Goal: Transaction & Acquisition: Purchase product/service

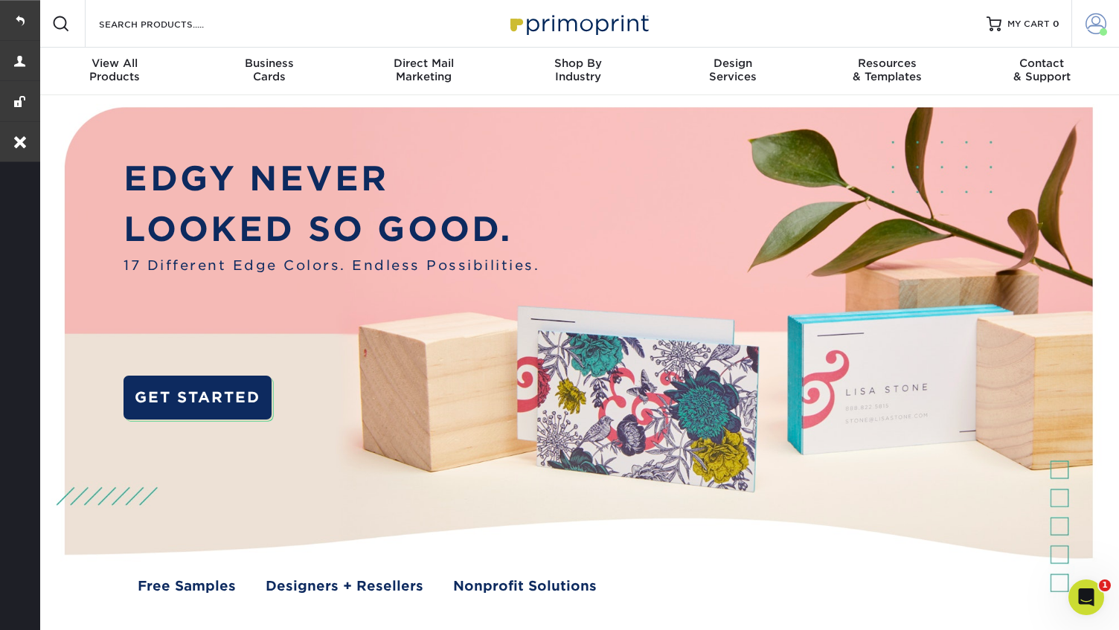
click at [1090, 28] on span at bounding box center [1096, 23] width 21 height 21
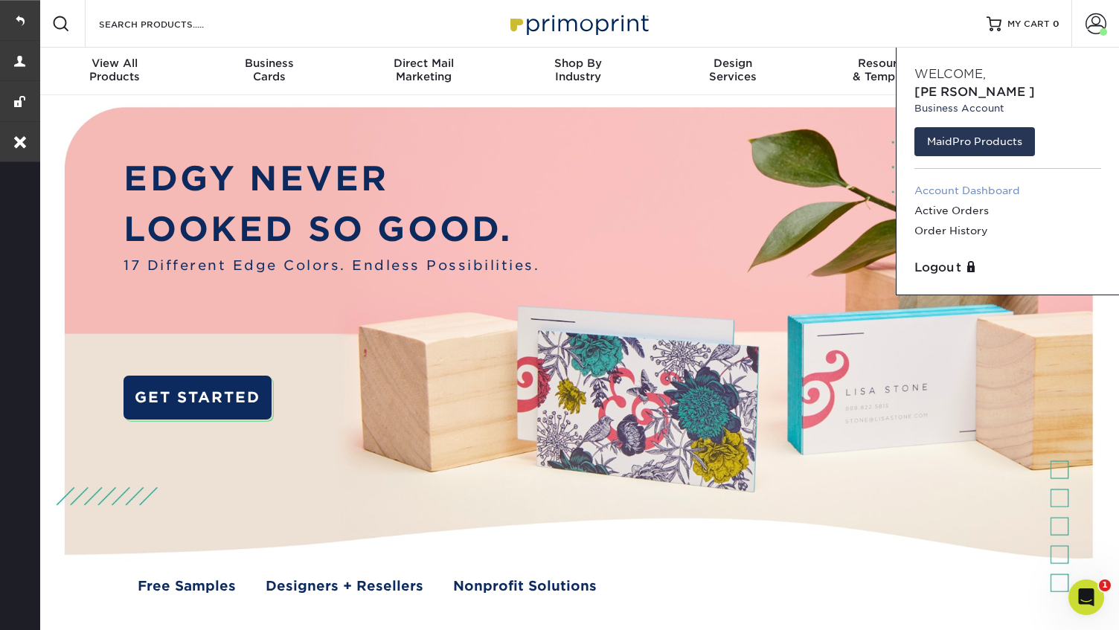
click at [947, 181] on link "Account Dashboard" at bounding box center [1008, 191] width 187 height 20
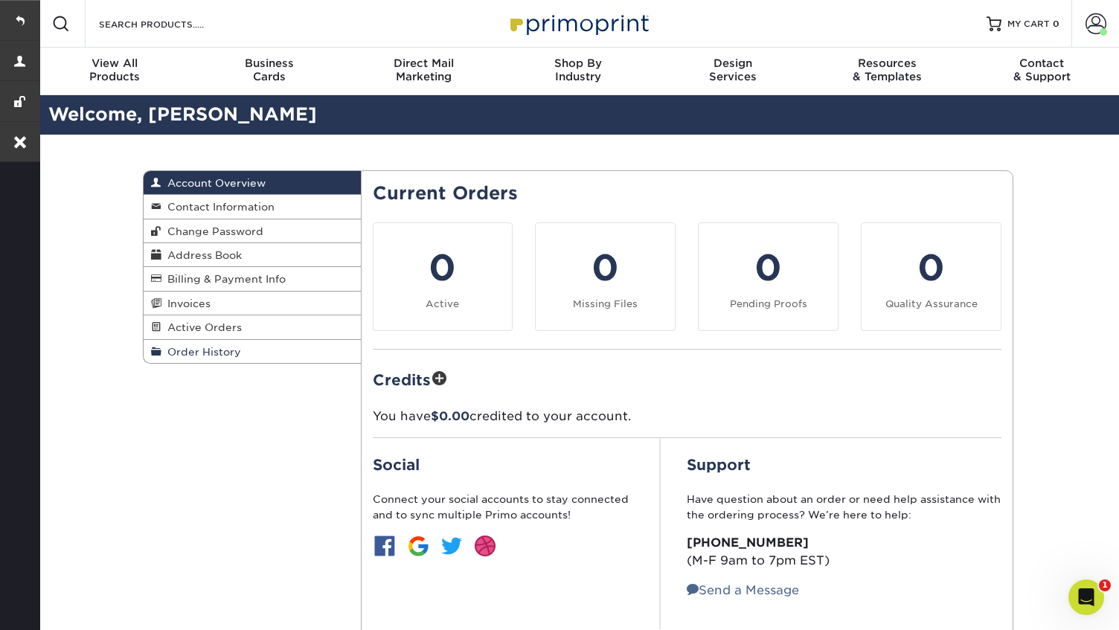
click at [194, 352] on span "Order History" at bounding box center [201, 352] width 80 height 12
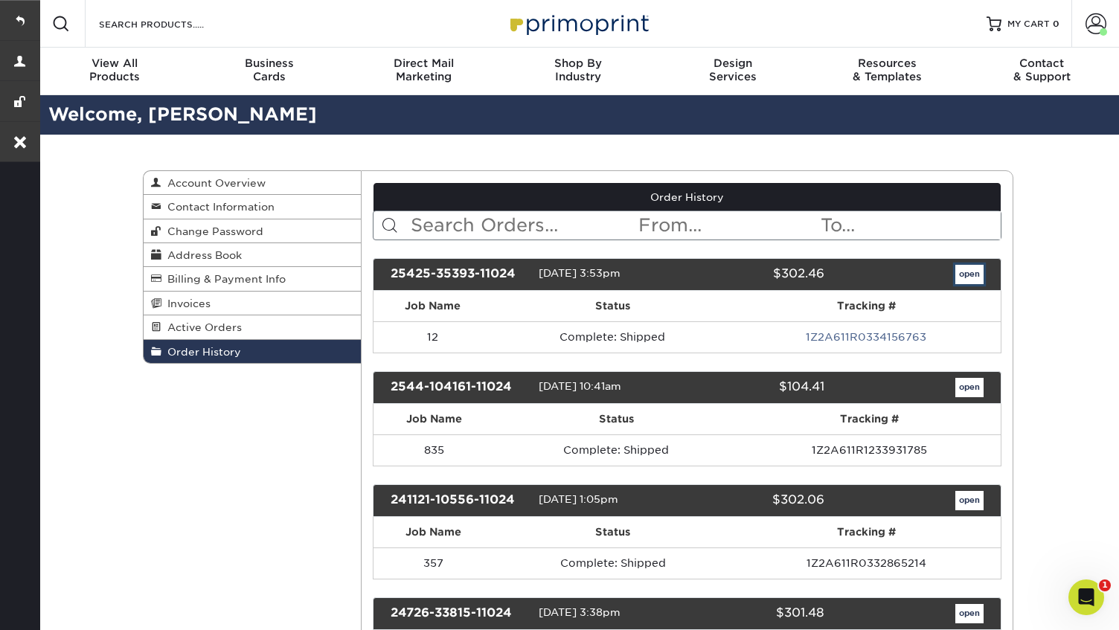
click at [957, 276] on link "open" at bounding box center [970, 274] width 28 height 19
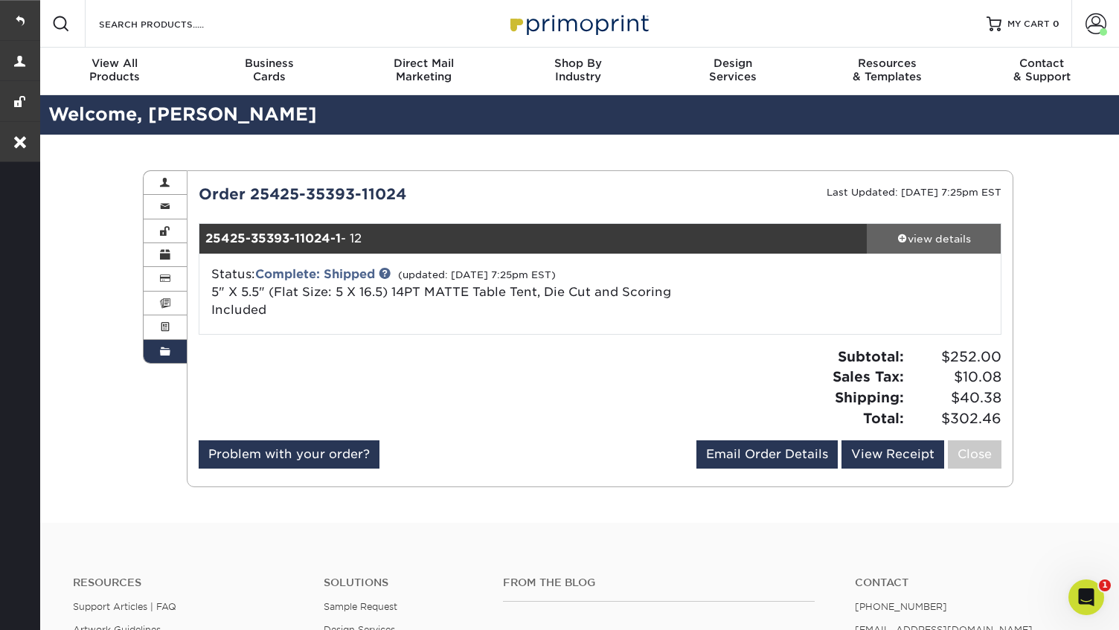
click at [964, 240] on div "view details" at bounding box center [934, 238] width 134 height 15
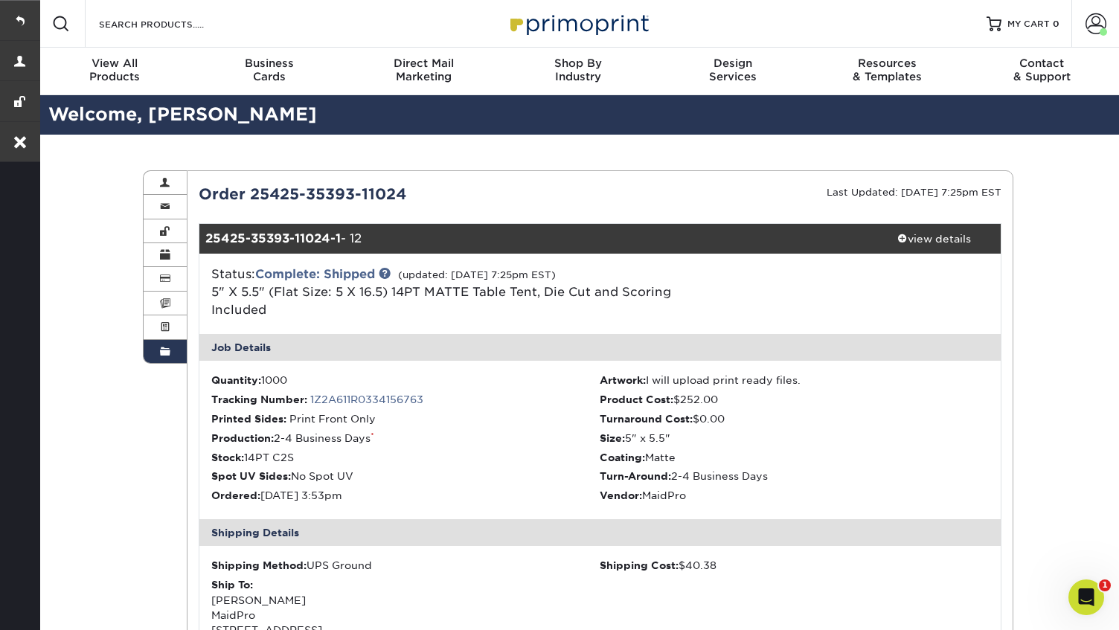
click at [170, 349] on link "Order History" at bounding box center [165, 351] width 43 height 23
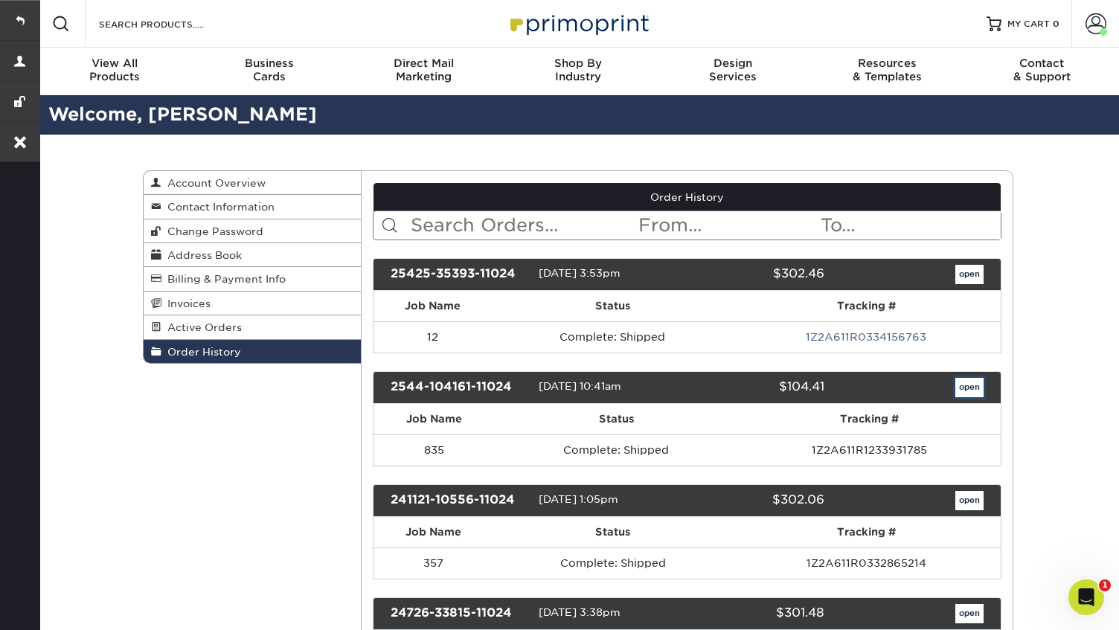
click at [961, 388] on link "open" at bounding box center [970, 387] width 28 height 19
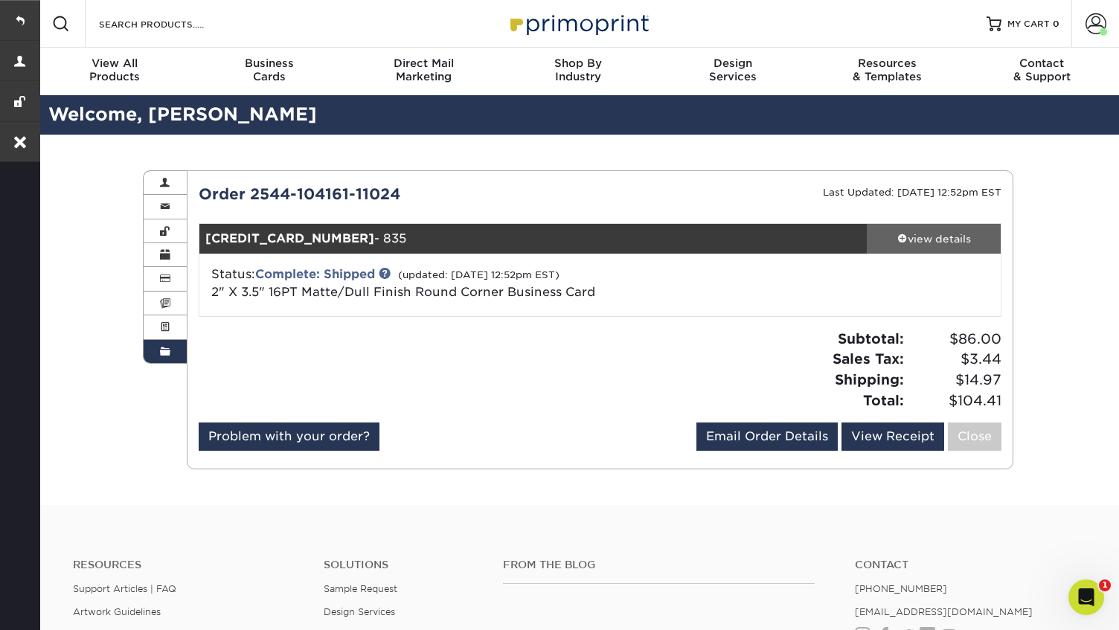
click at [940, 235] on div "view details" at bounding box center [934, 238] width 134 height 15
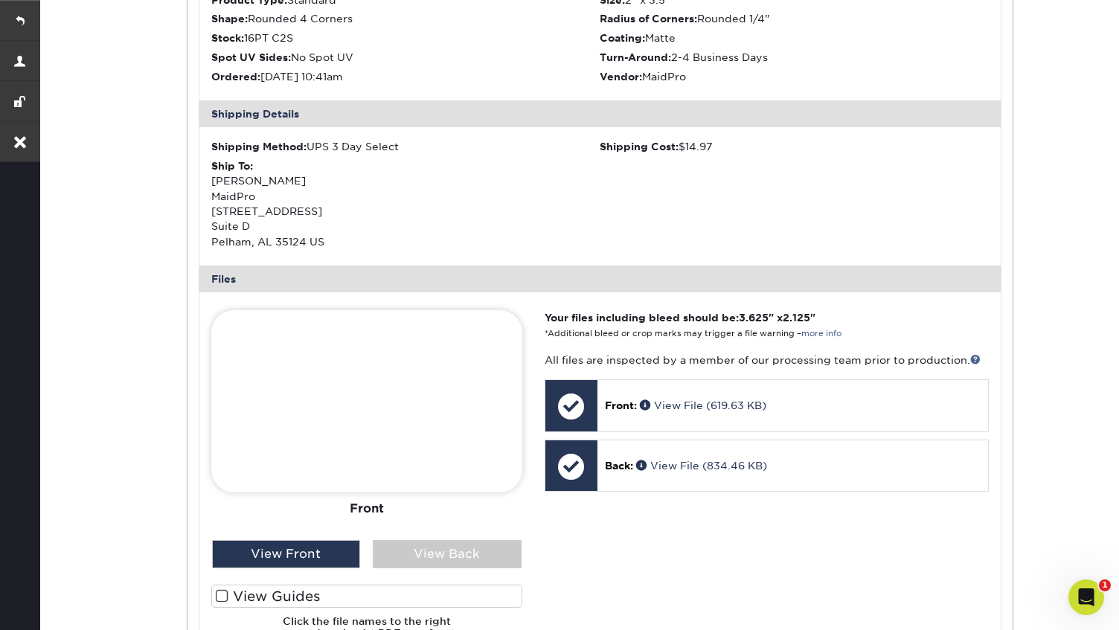
scroll to position [444, 0]
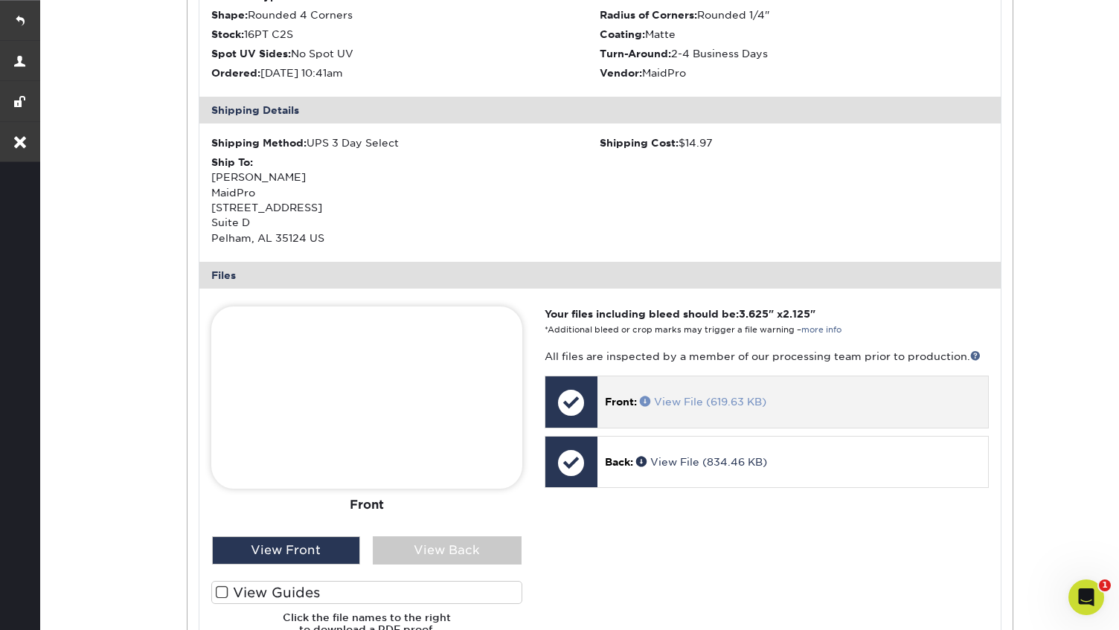
click at [682, 400] on link "View File (619.63 KB)" at bounding box center [703, 402] width 127 height 12
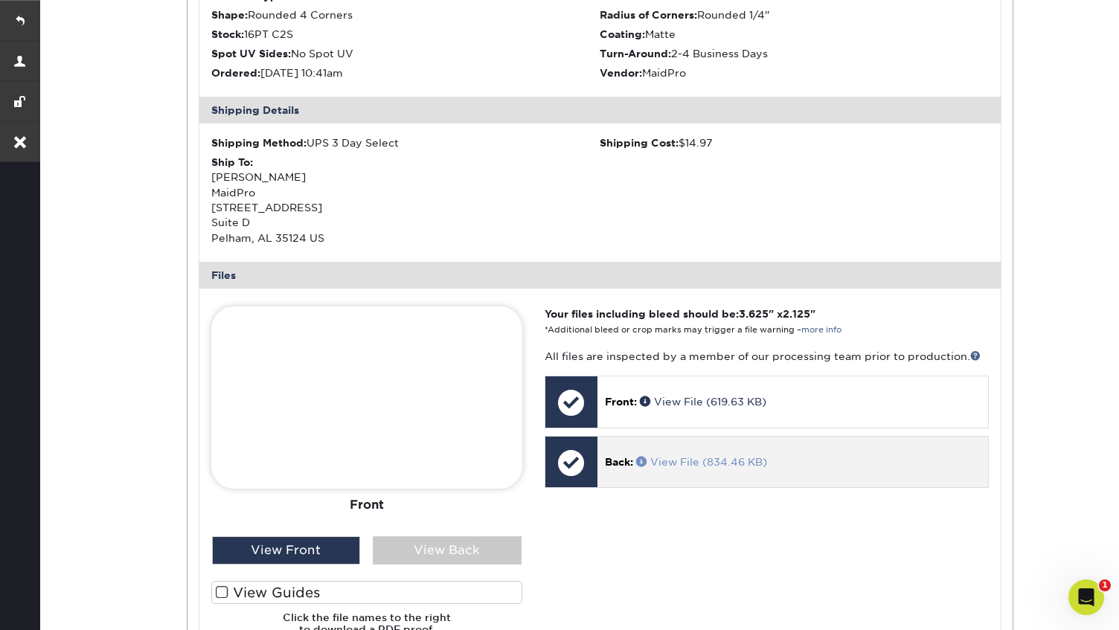
click at [717, 456] on link "View File (834.46 KB)" at bounding box center [701, 462] width 131 height 12
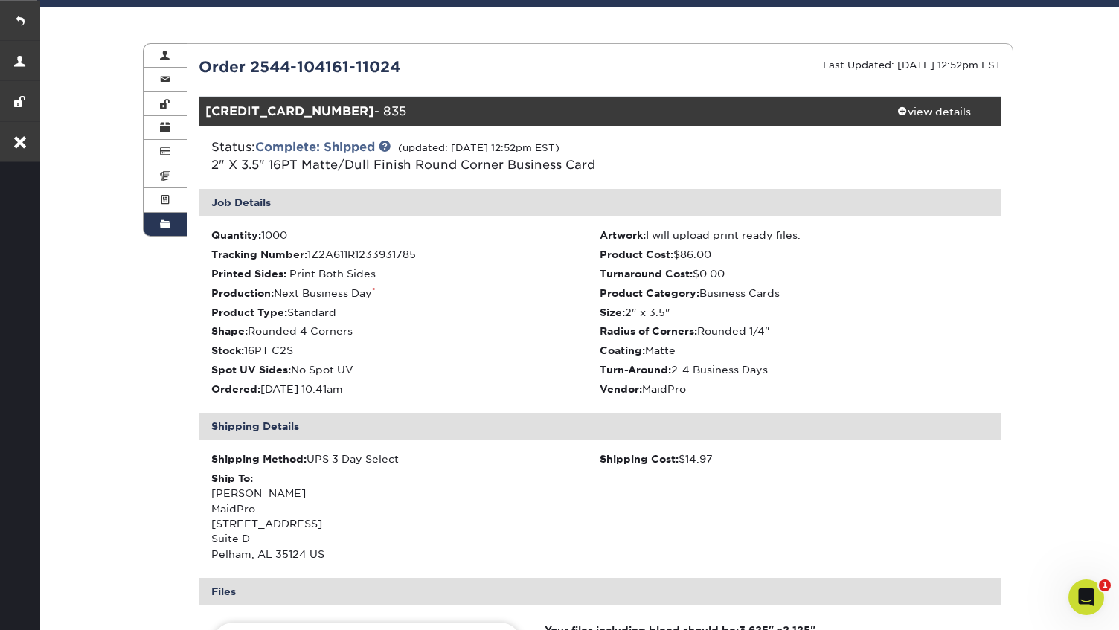
scroll to position [109, 0]
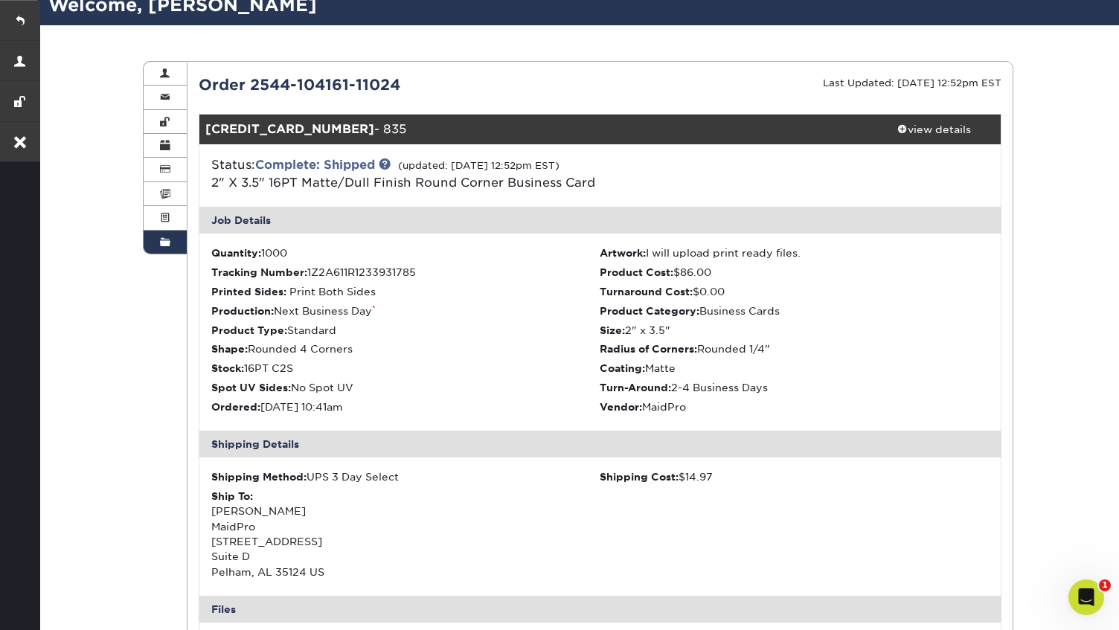
click at [164, 246] on span at bounding box center [165, 243] width 10 height 12
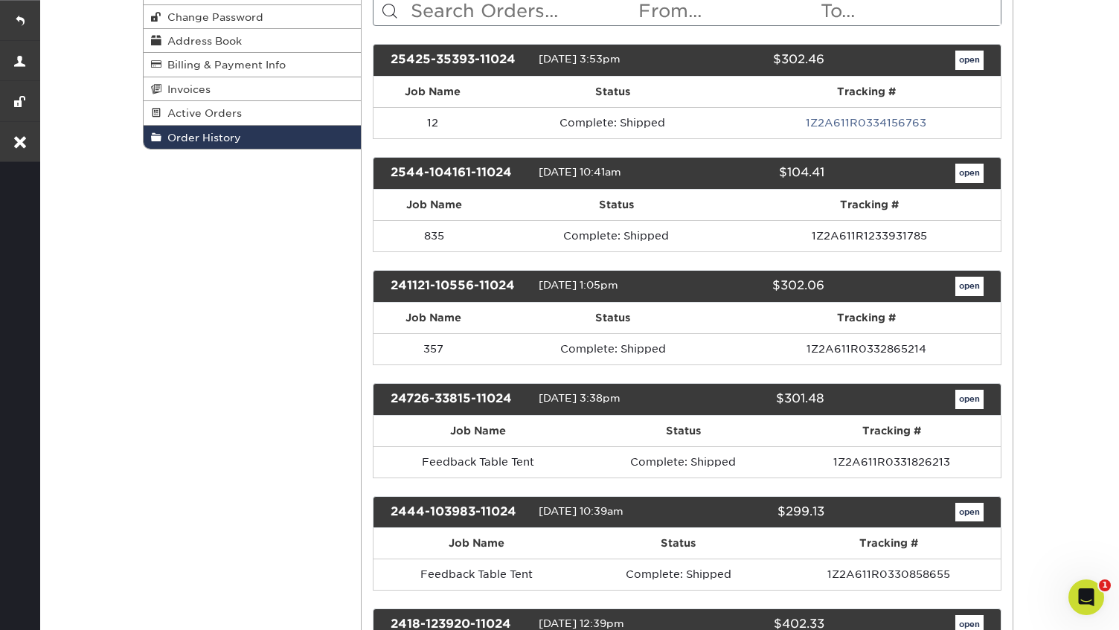
scroll to position [203, 0]
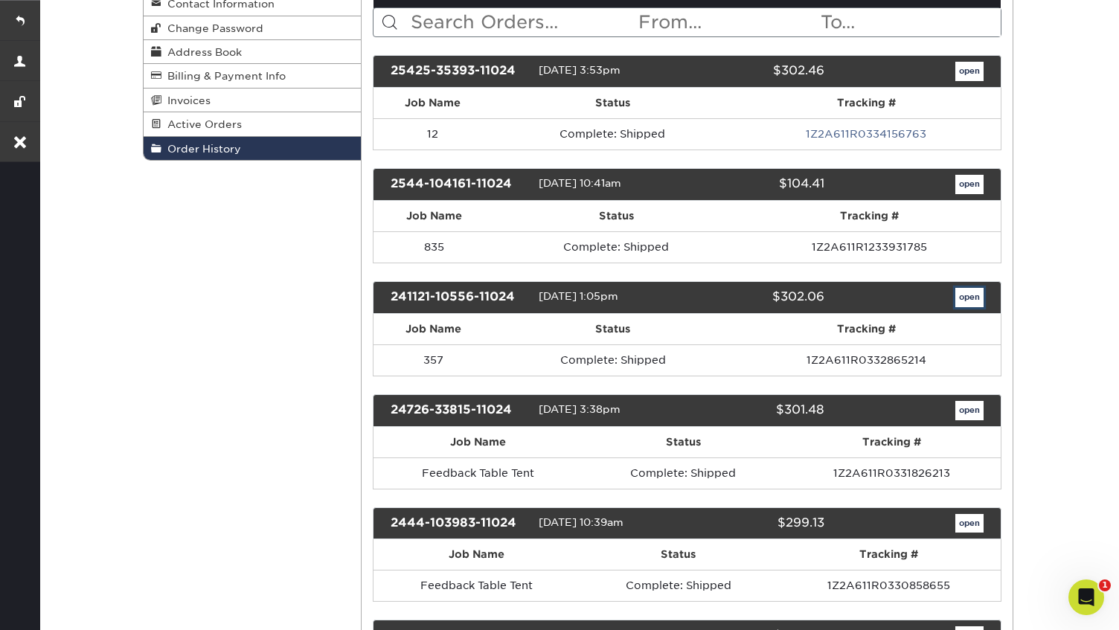
click at [976, 297] on link "open" at bounding box center [970, 297] width 28 height 19
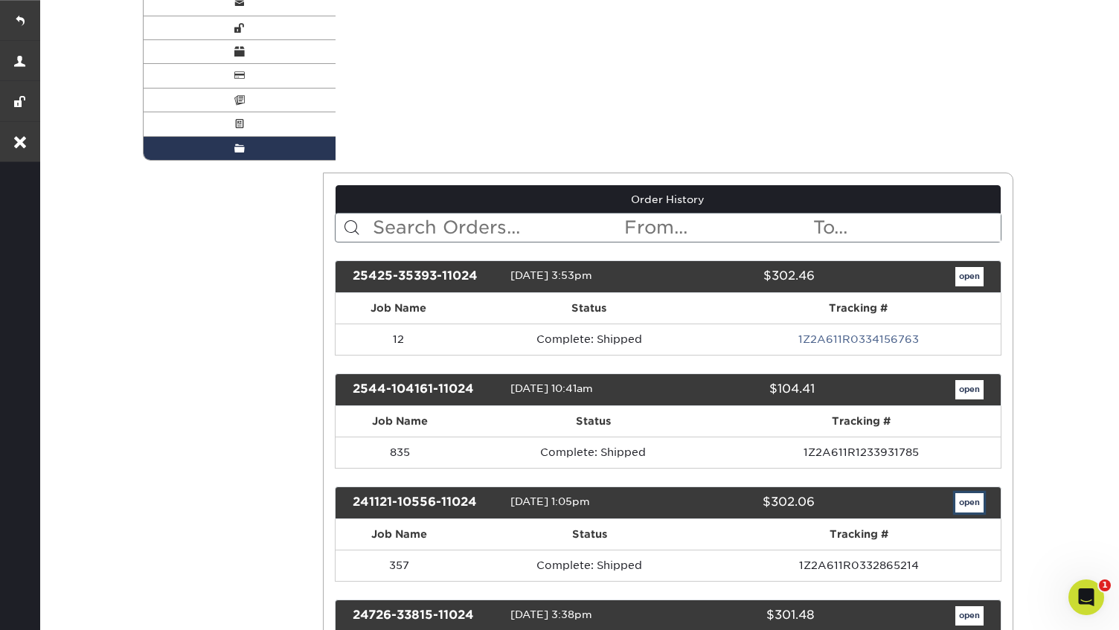
scroll to position [0, 0]
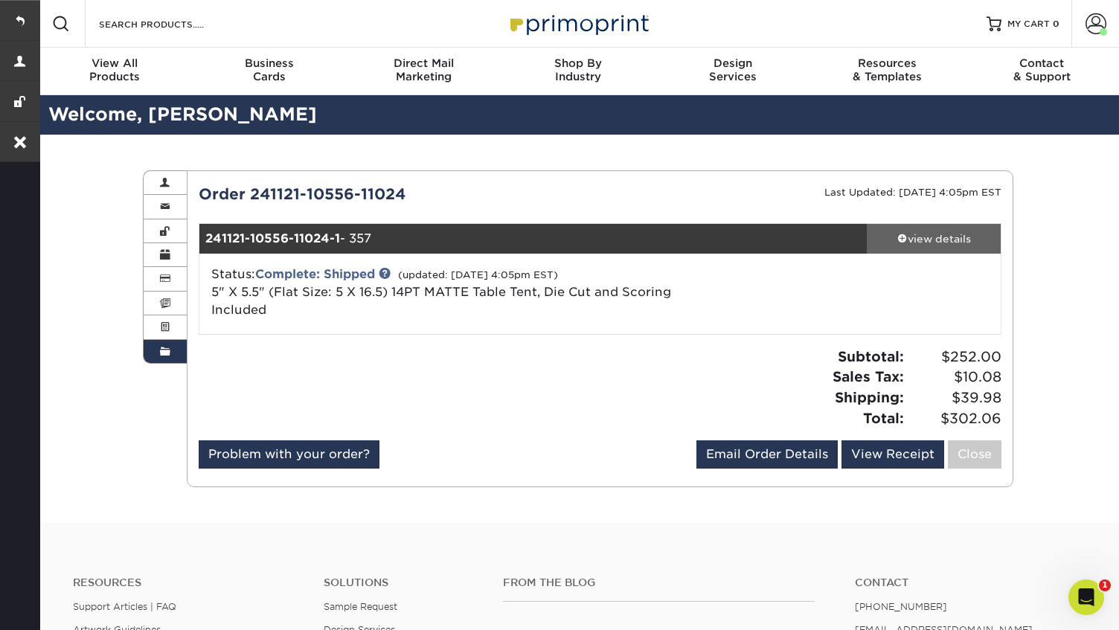
click at [923, 243] on div "view details" at bounding box center [934, 238] width 134 height 15
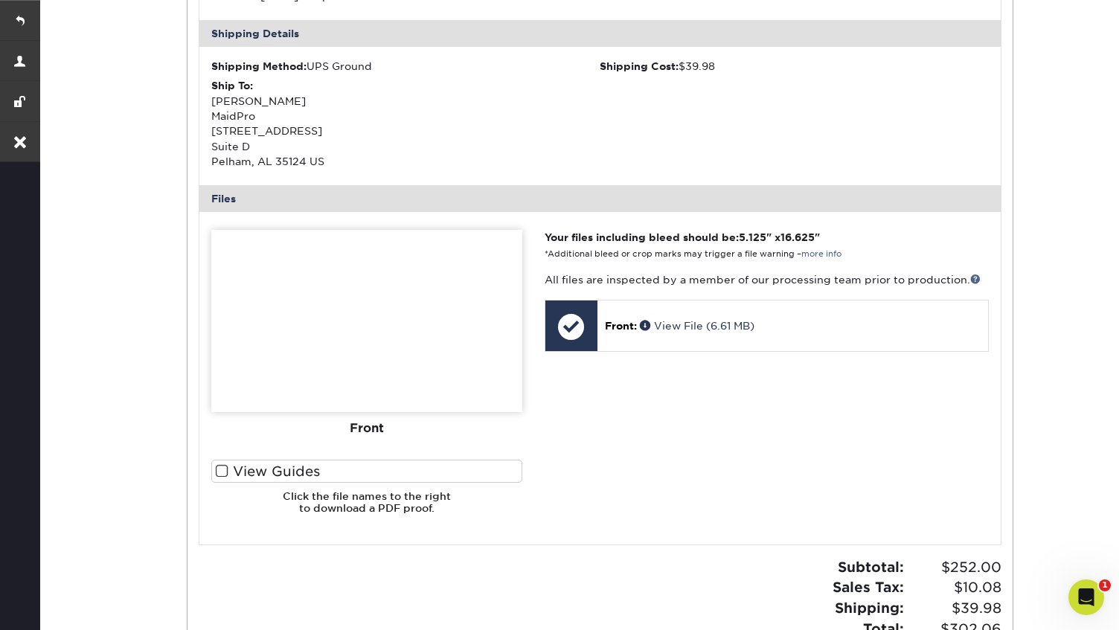
scroll to position [526, 0]
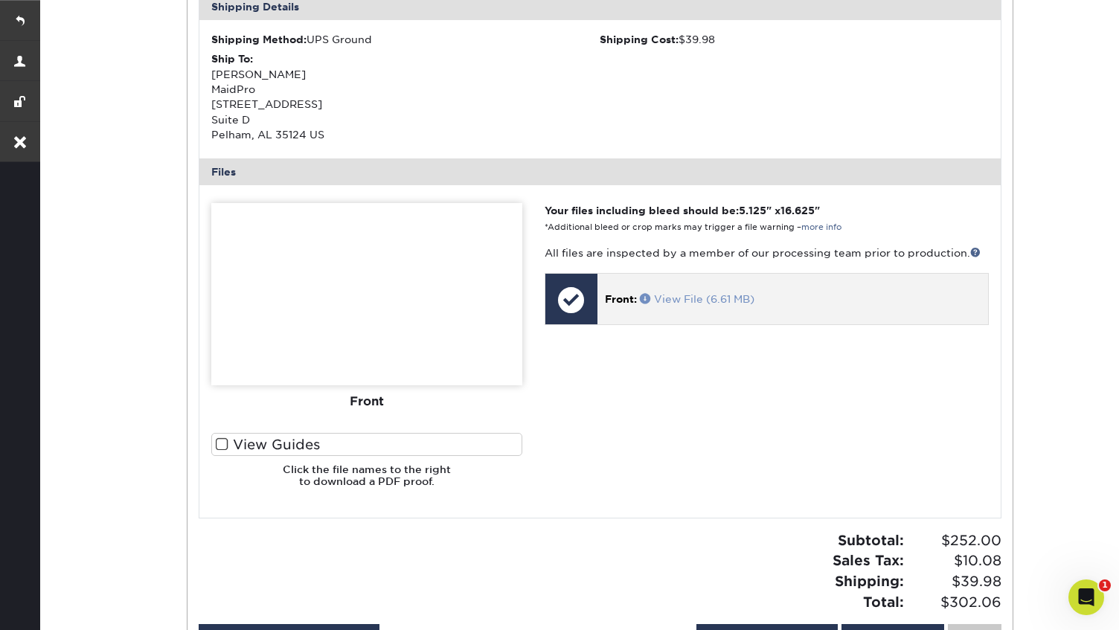
click at [693, 293] on link "View File (6.61 MB)" at bounding box center [697, 299] width 115 height 12
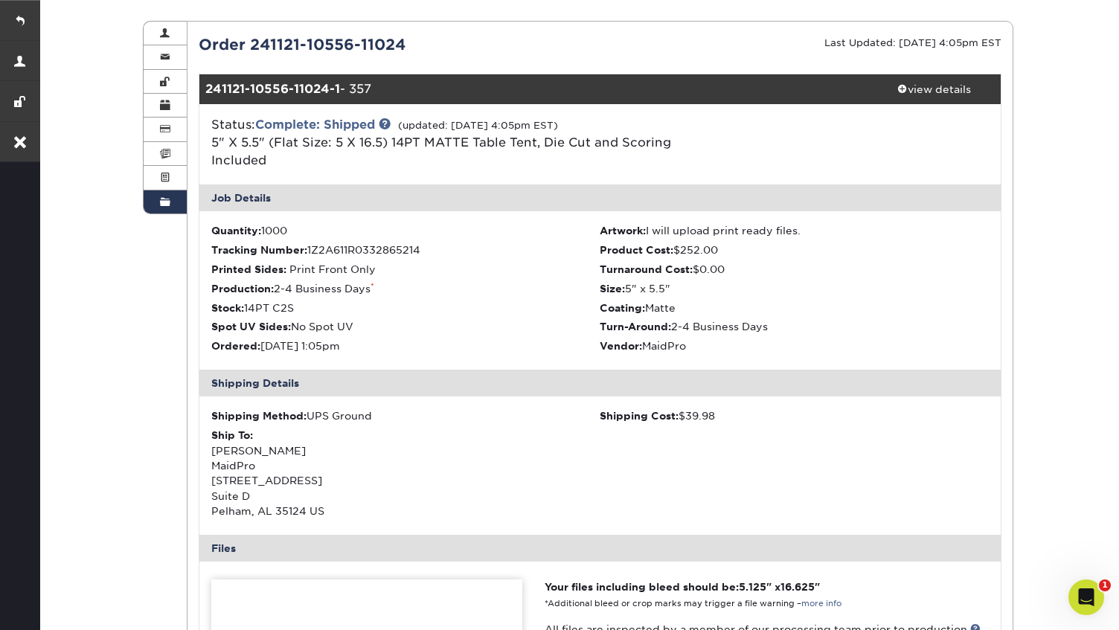
scroll to position [111, 0]
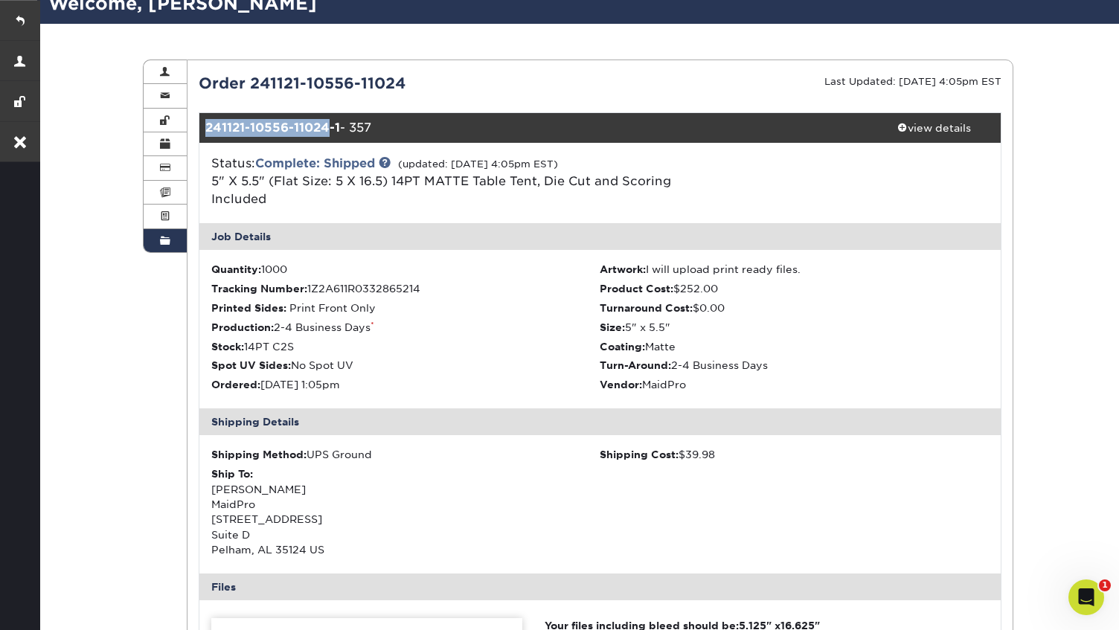
drag, startPoint x: 206, startPoint y: 127, endPoint x: 326, endPoint y: 125, distance: 119.8
click at [326, 125] on strong "241121-10556-11024-1" at bounding box center [272, 128] width 135 height 14
copy strong "241121-10556-11024"
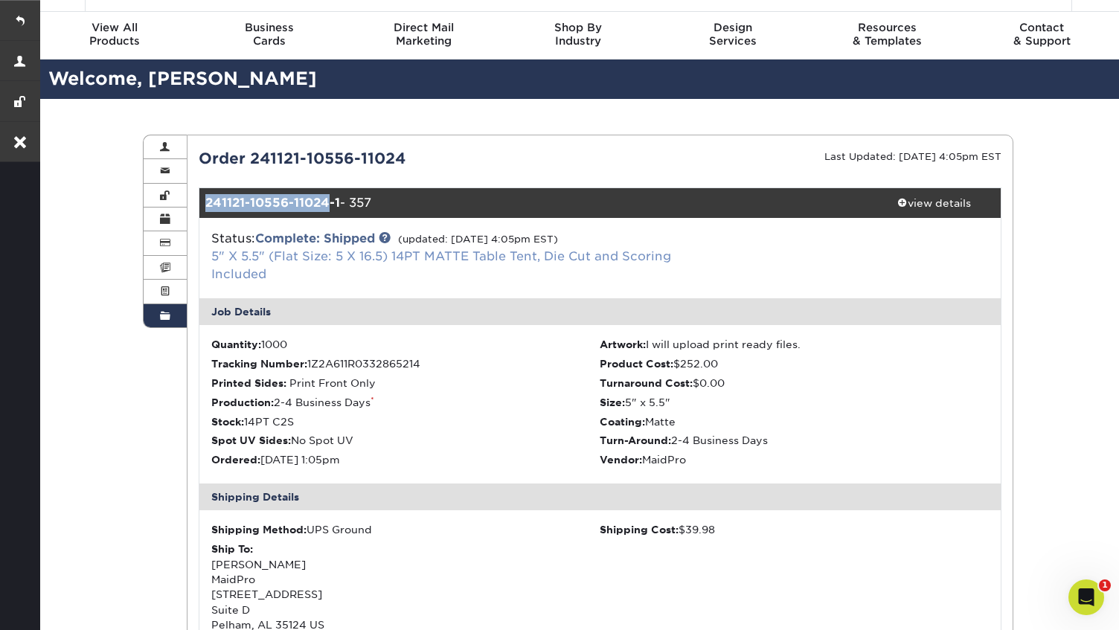
scroll to position [0, 0]
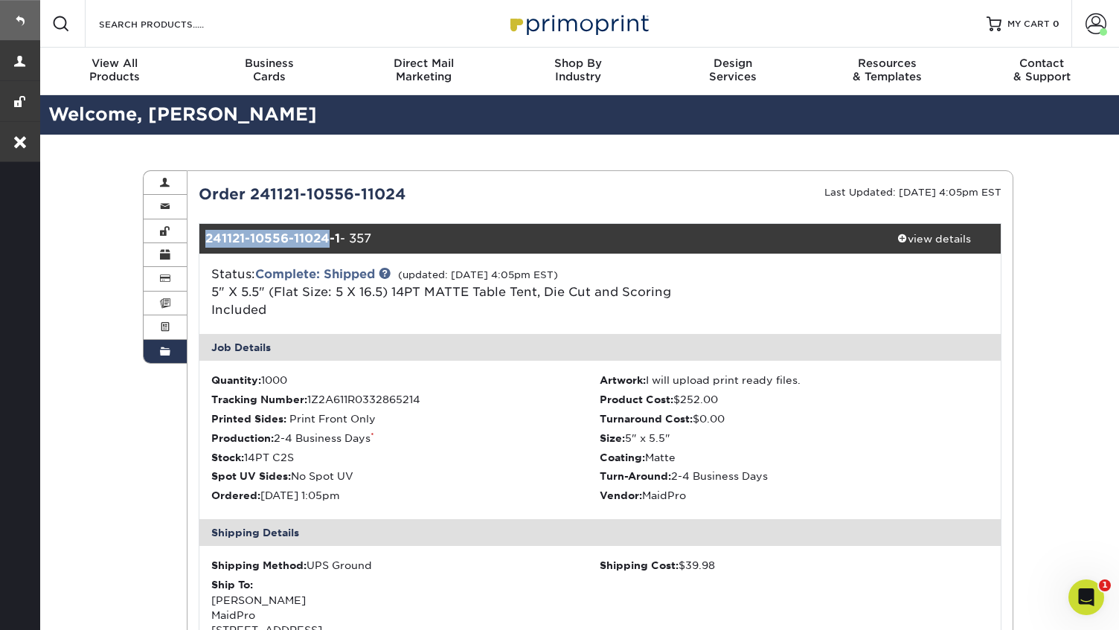
click at [24, 25] on link at bounding box center [20, 20] width 40 height 40
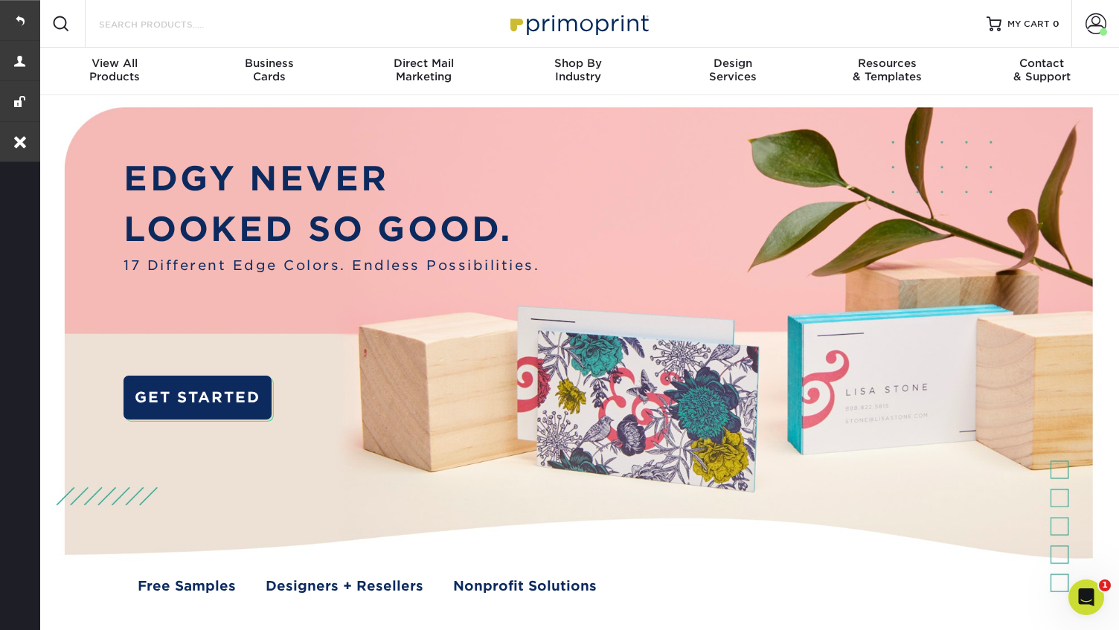
click at [206, 24] on input "Search Products" at bounding box center [169, 24] width 145 height 18
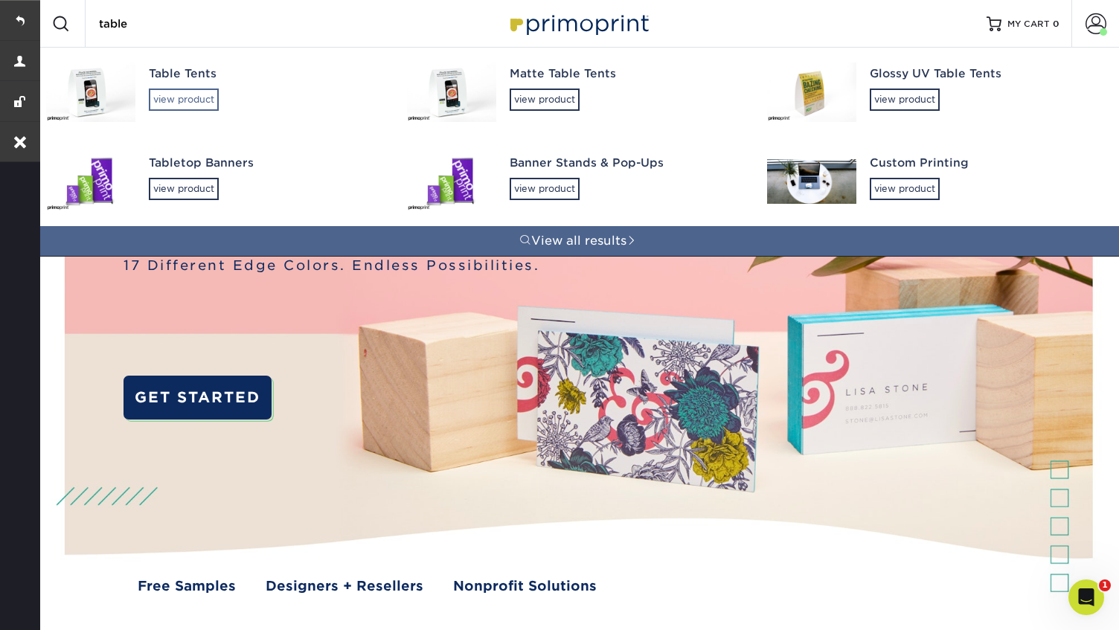
type input "table"
click at [185, 91] on div "view product" at bounding box center [184, 100] width 70 height 22
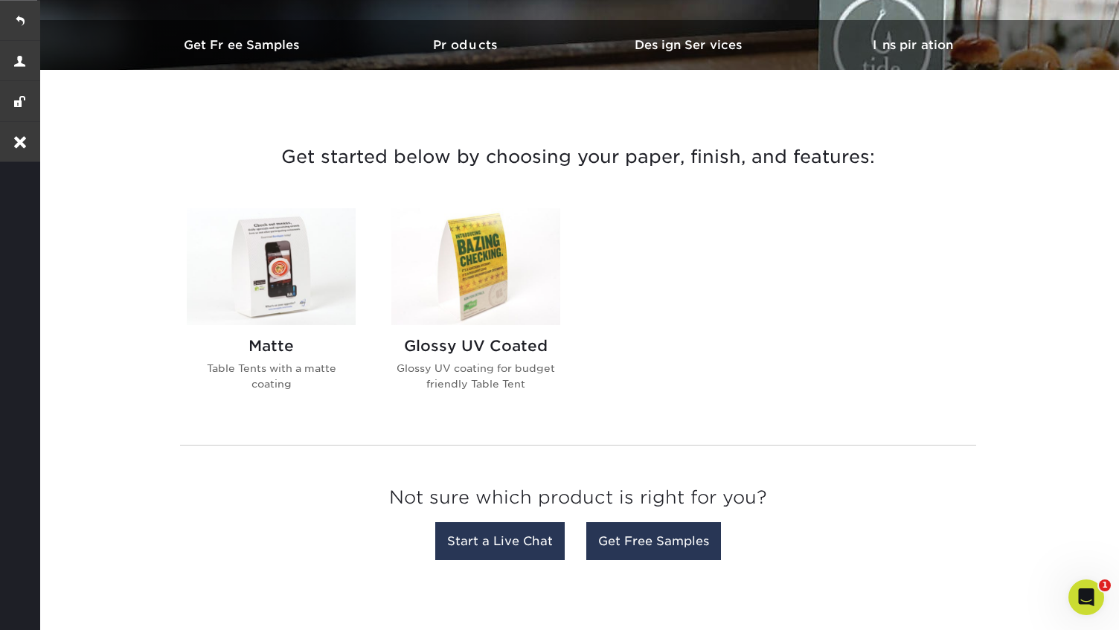
click at [272, 250] on img at bounding box center [271, 266] width 169 height 117
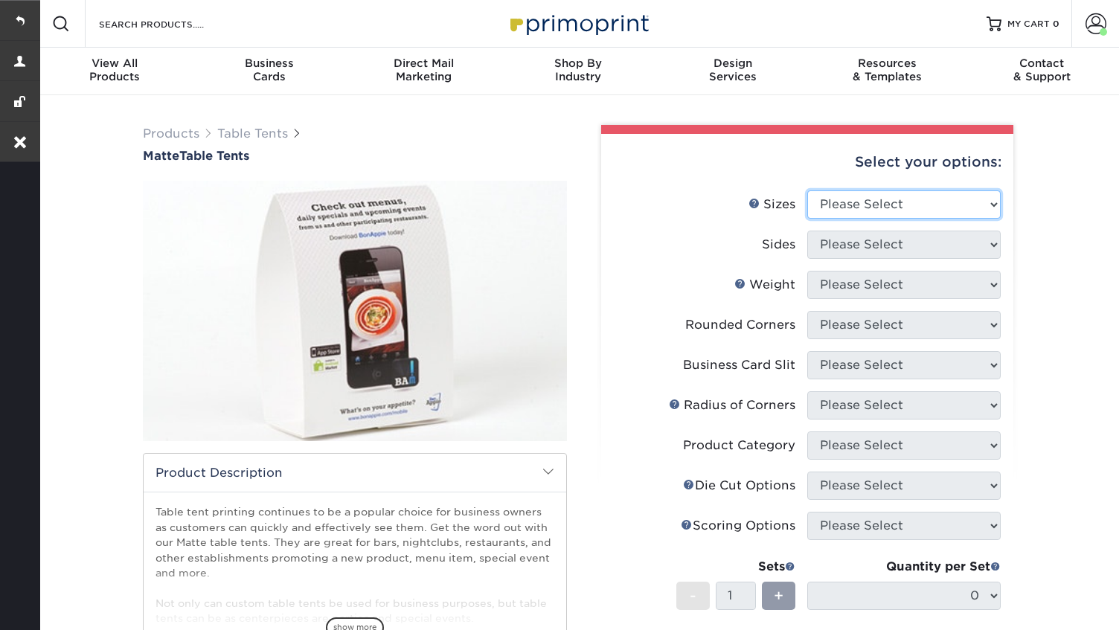
click at [890, 208] on select "Please Select 1.5" x 3.5" 1.75" x 3.5" 2" x 3.5" 2.12" x 5" 2.5" x 2.5" 3.5" x …" at bounding box center [903, 205] width 193 height 28
click at [939, 201] on select "Please Select 1.5" x 3.5" 1.75" x 3.5" 2" x 3.5" 2.12" x 5" 2.5" x 2.5" 3.5" x …" at bounding box center [903, 205] width 193 height 28
click at [807, 191] on select "Please Select 1.5" x 3.5" 1.75" x 3.5" 2" x 3.5" 2.12" x 5" 2.5" x 2.5" 3.5" x …" at bounding box center [903, 205] width 193 height 28
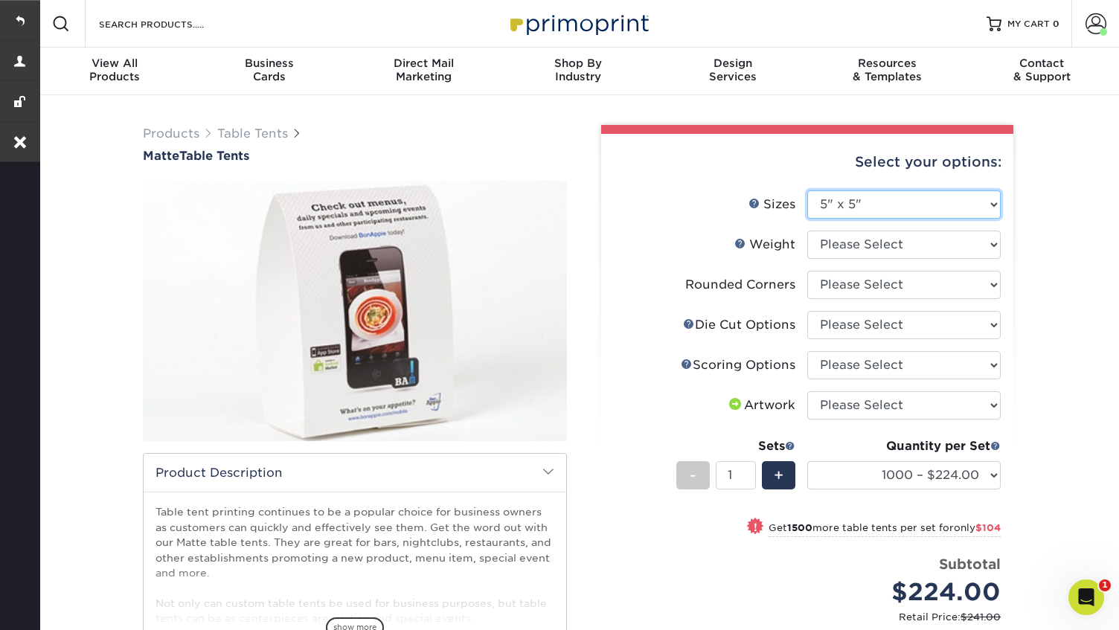
click at [949, 199] on select "Please Select 1.5" x 3.5" 1.75" x 3.5" 2" x 3.5" 2.12" x 5" 2.5" x 2.5" 3.5" x …" at bounding box center [903, 205] width 193 height 28
select select "5.00x16.50"
click at [807, 191] on select "Please Select 1.5" x 3.5" 1.75" x 3.5" 2" x 3.5" 2.12" x 5" 2.5" x 2.5" 3.5" x …" at bounding box center [903, 205] width 193 height 28
select select "-1"
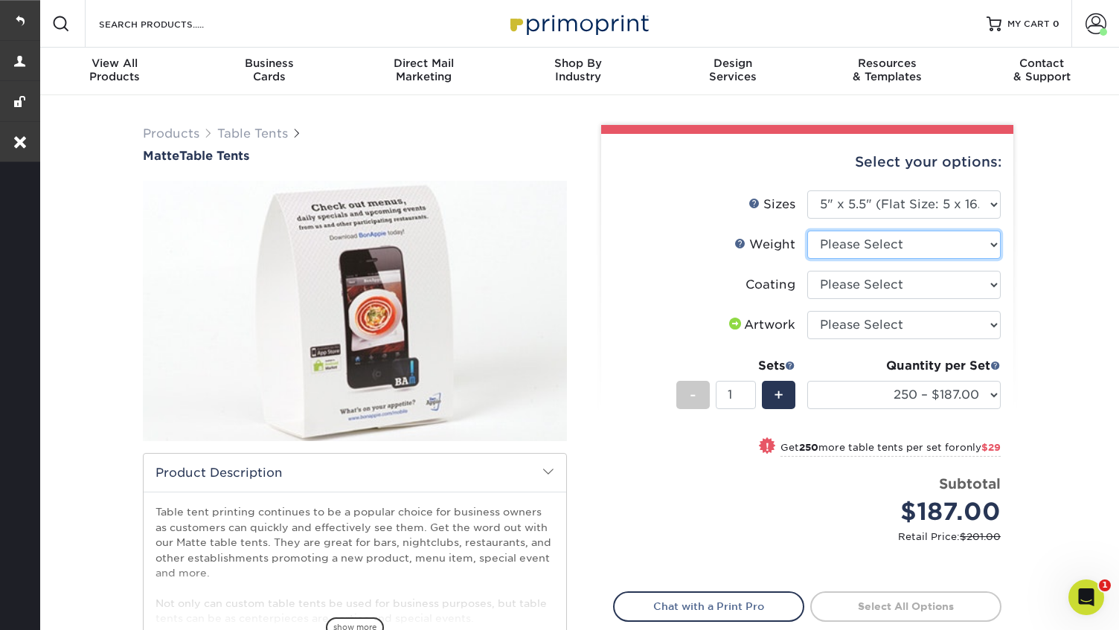
click at [886, 251] on select "Please Select 14PT" at bounding box center [903, 245] width 193 height 28
select select "14PT"
click at [807, 231] on select "Please Select 14PT" at bounding box center [903, 245] width 193 height 28
click at [931, 278] on select at bounding box center [903, 285] width 193 height 28
select select "121bb7b5-3b4d-429f-bd8d-bbf80e953313"
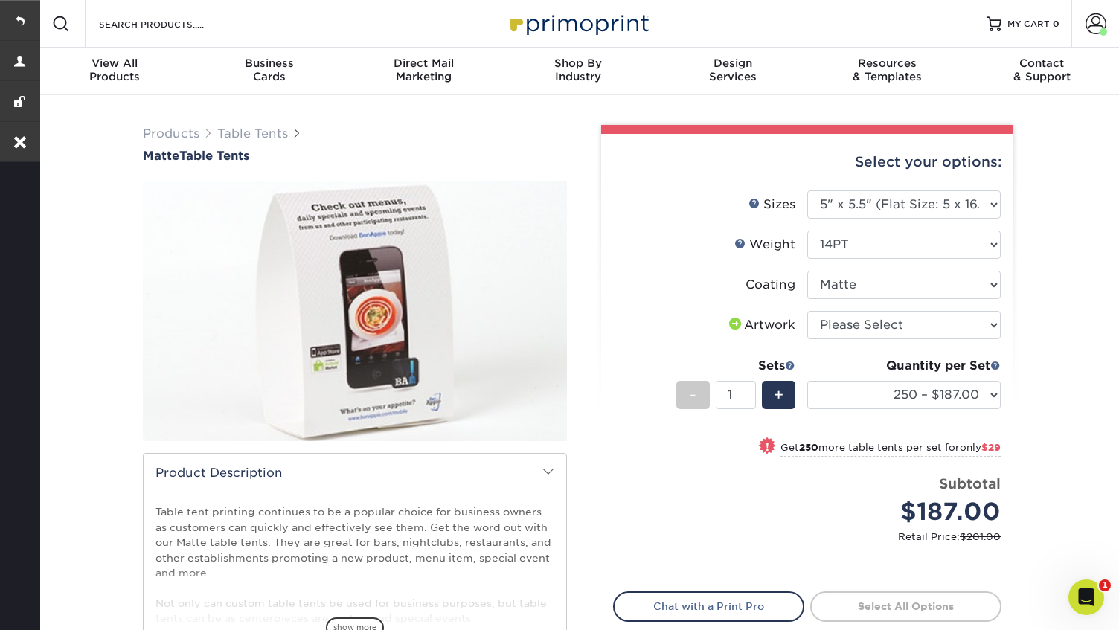
click at [807, 271] on select at bounding box center [903, 285] width 193 height 28
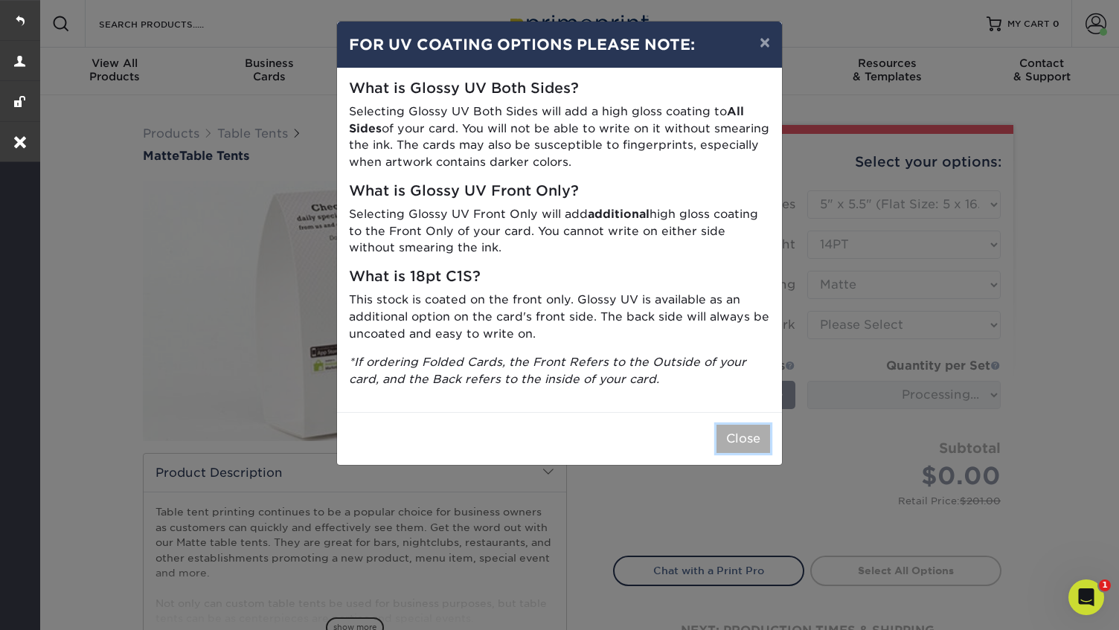
click at [730, 435] on button "Close" at bounding box center [744, 439] width 54 height 28
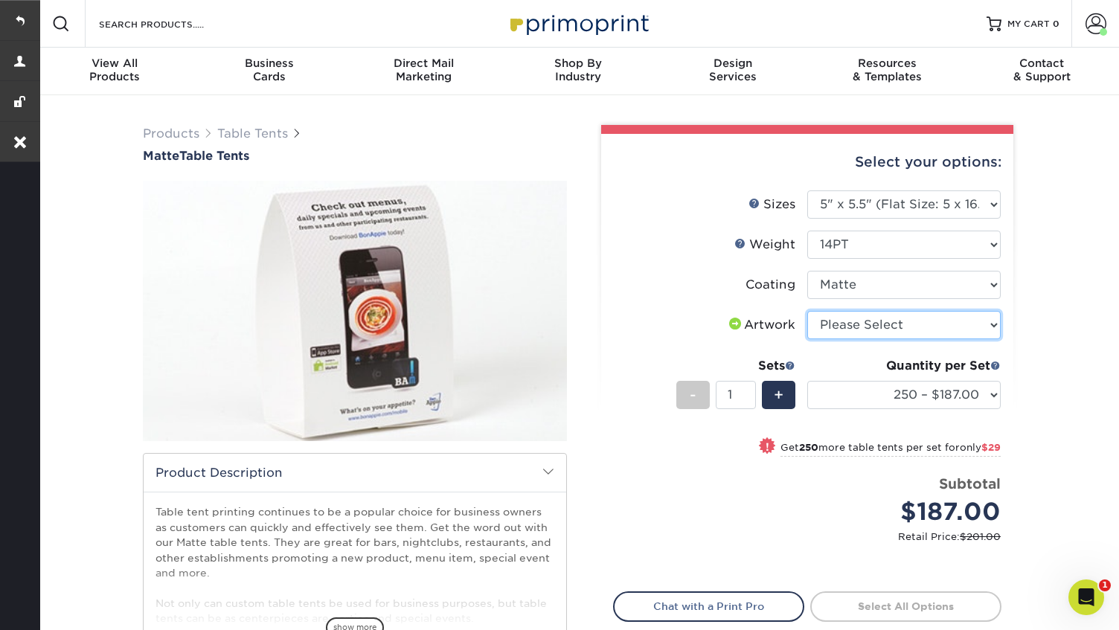
click at [949, 324] on select "Please Select I will upload files I need a design - $75" at bounding box center [903, 325] width 193 height 28
select select "upload"
click at [807, 311] on select "Please Select I will upload files I need a design - $75" at bounding box center [903, 325] width 193 height 28
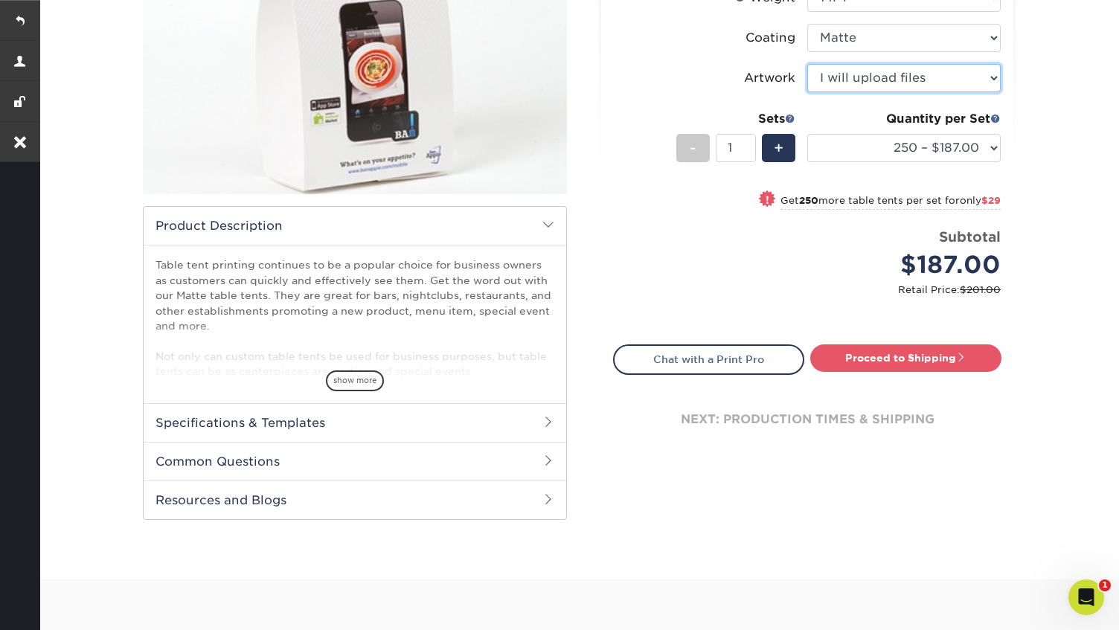
scroll to position [265, 0]
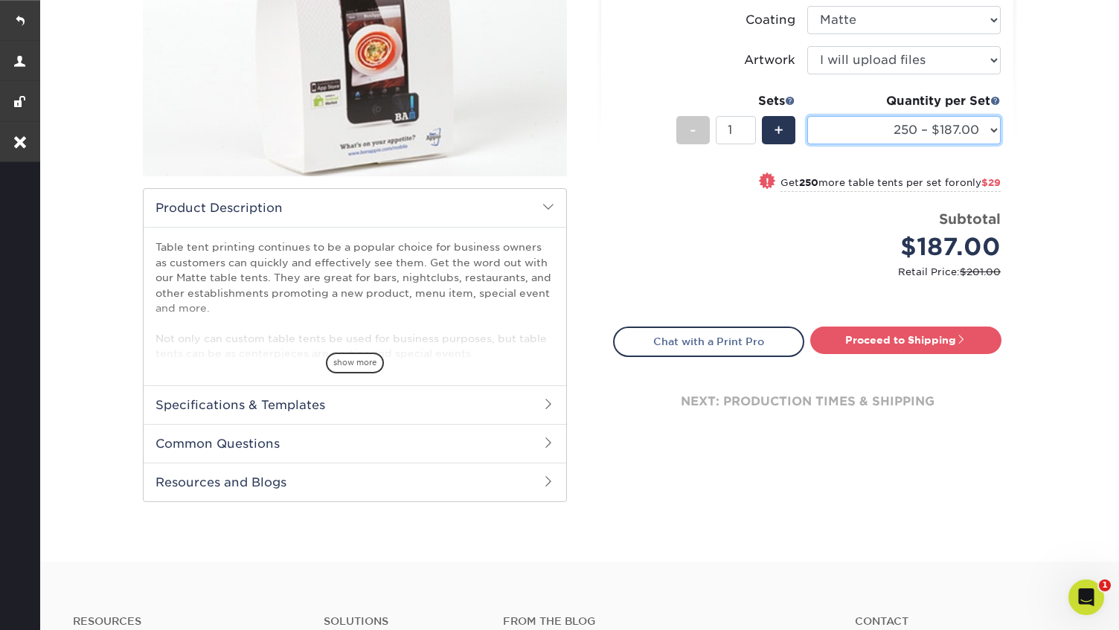
click at [992, 127] on select "250 – $187.00 500 – $216.00 1000 – $252.00 2500 – $464.00 5000 – $713.00 10000 …" at bounding box center [903, 130] width 193 height 28
select select "1000 – $252.00"
click at [807, 116] on select "250 – $187.00 500 – $216.00 1000 – $252.00 2500 – $464.00 5000 – $713.00 10000 …" at bounding box center [903, 130] width 193 height 28
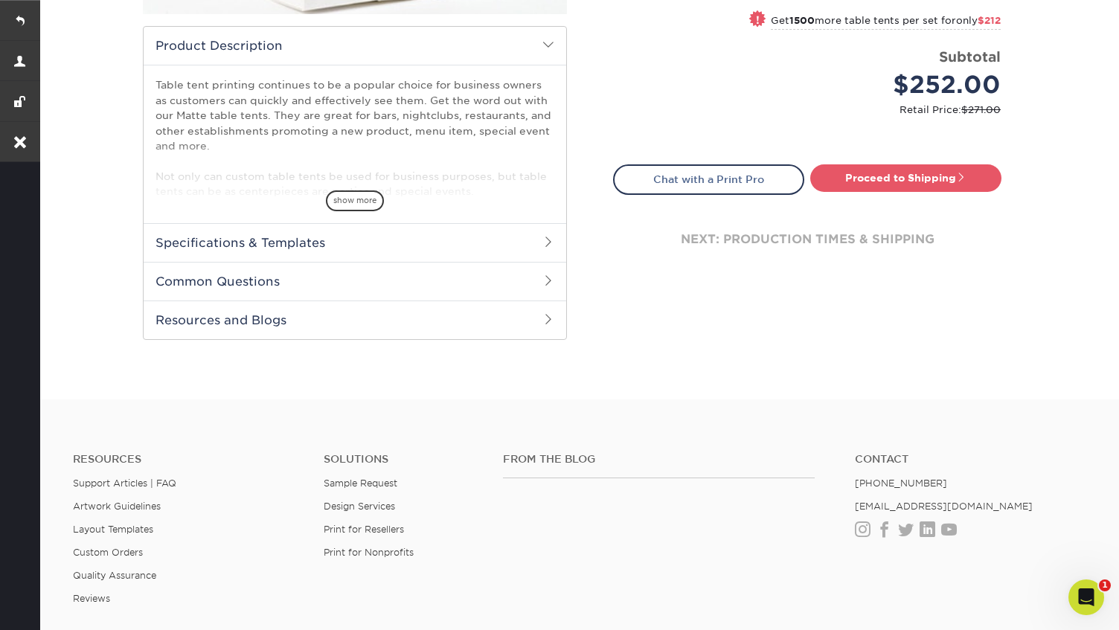
scroll to position [429, 0]
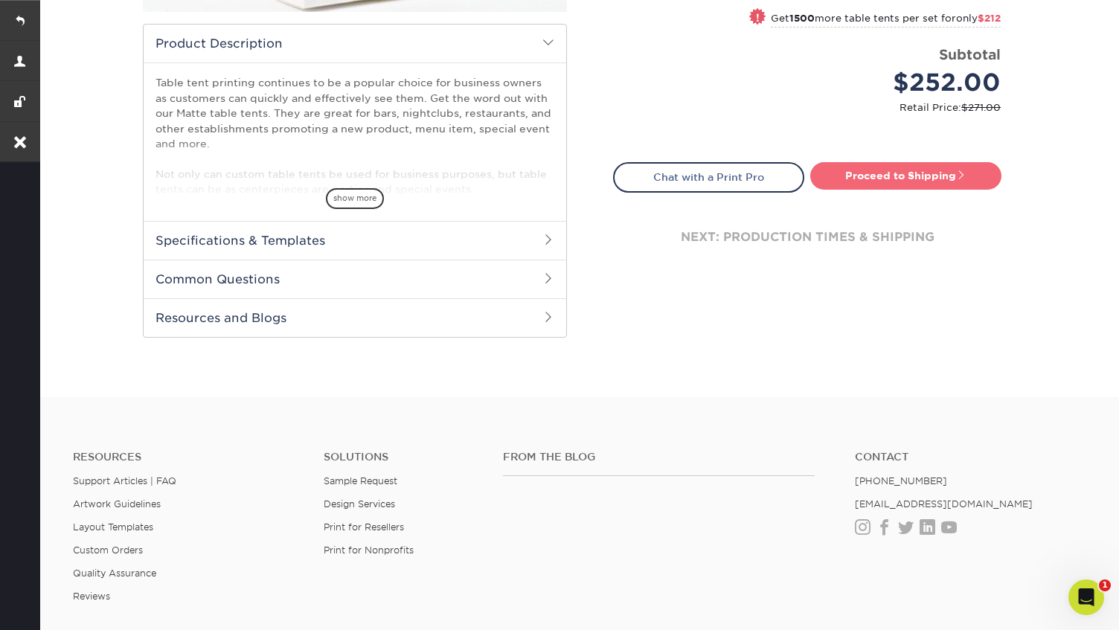
click at [907, 174] on link "Proceed to Shipping" at bounding box center [905, 175] width 191 height 27
type input "Set 1"
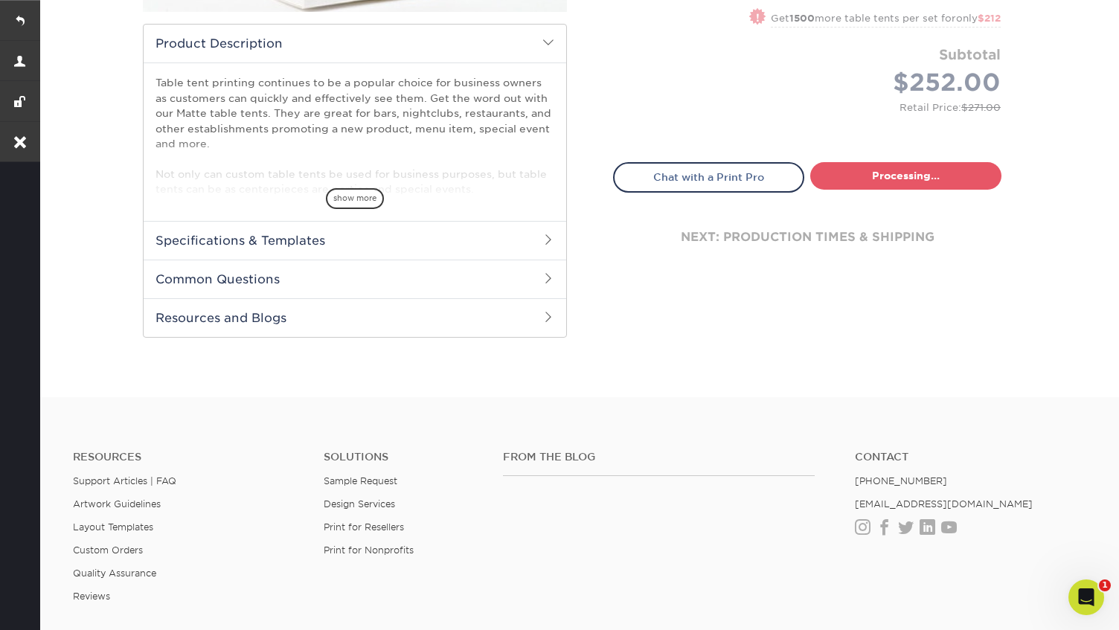
select select "ce444f20-d713-432c-9dba-9db7c2f9862d"
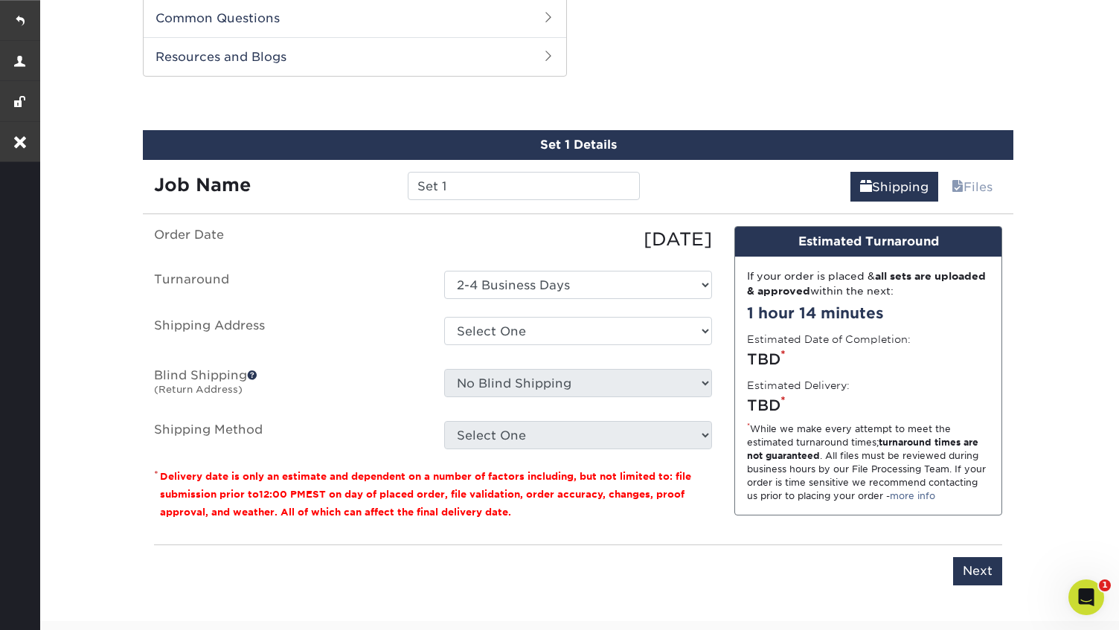
scroll to position [694, 0]
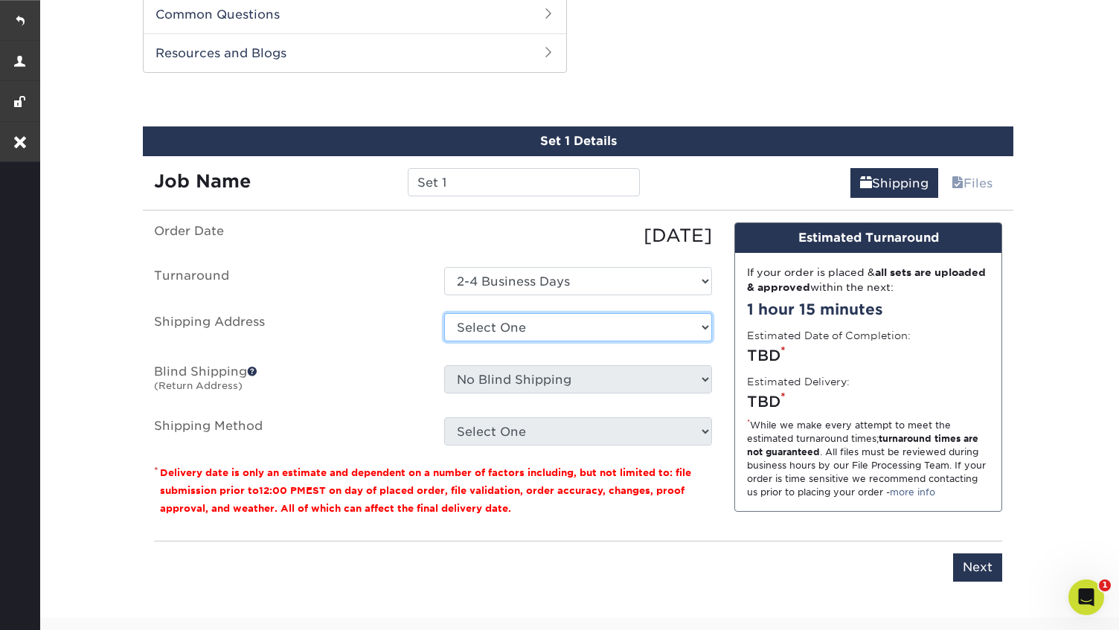
click at [527, 323] on select "Select One [PERSON_NAME] + Add New Address" at bounding box center [578, 327] width 268 height 28
select select "120135"
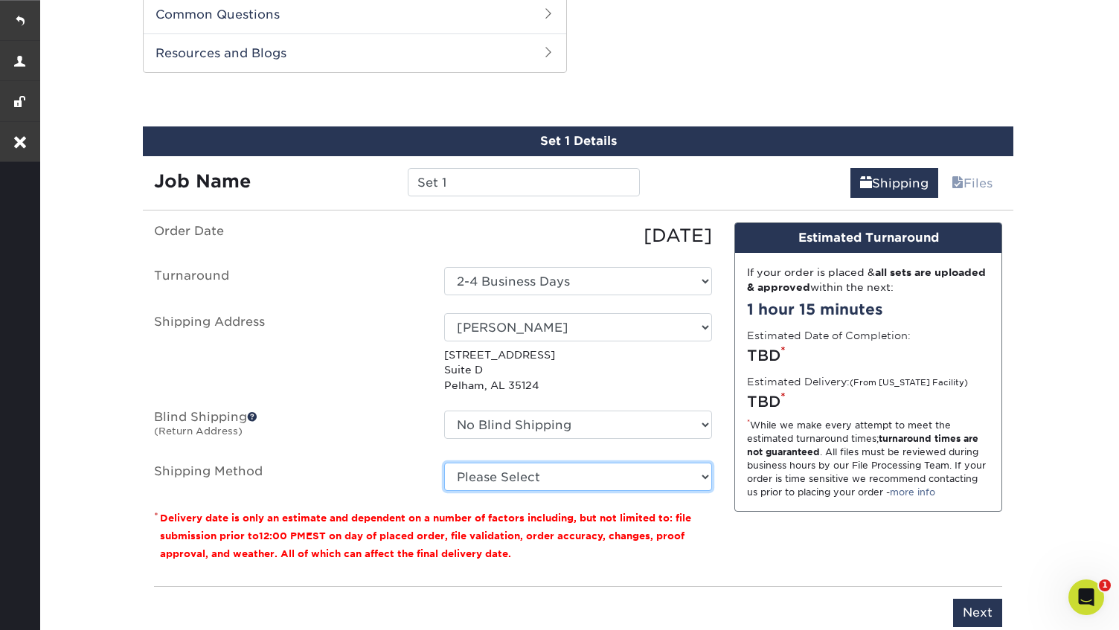
click at [563, 482] on select "Please Select Ground Shipping (+$40.81) 3 Day Shipping Service (+$78.57) 2 Day …" at bounding box center [578, 477] width 268 height 28
select select "03"
click at [444, 463] on select "Please Select Ground Shipping (+$40.81) 3 Day Shipping Service (+$78.57) 2 Day …" at bounding box center [578, 477] width 268 height 28
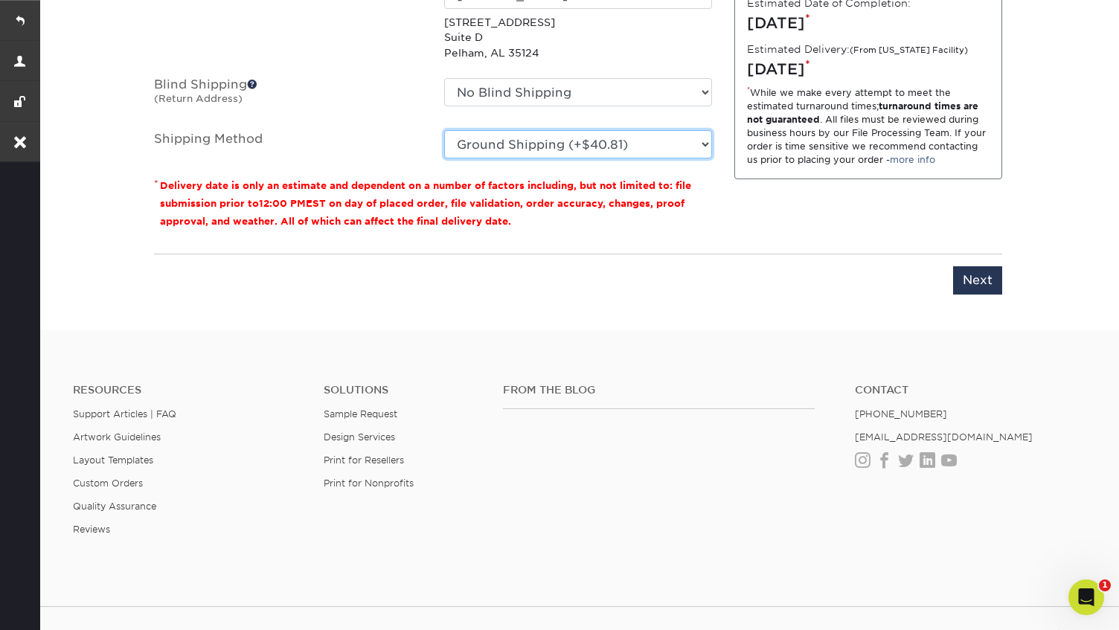
scroll to position [1055, 0]
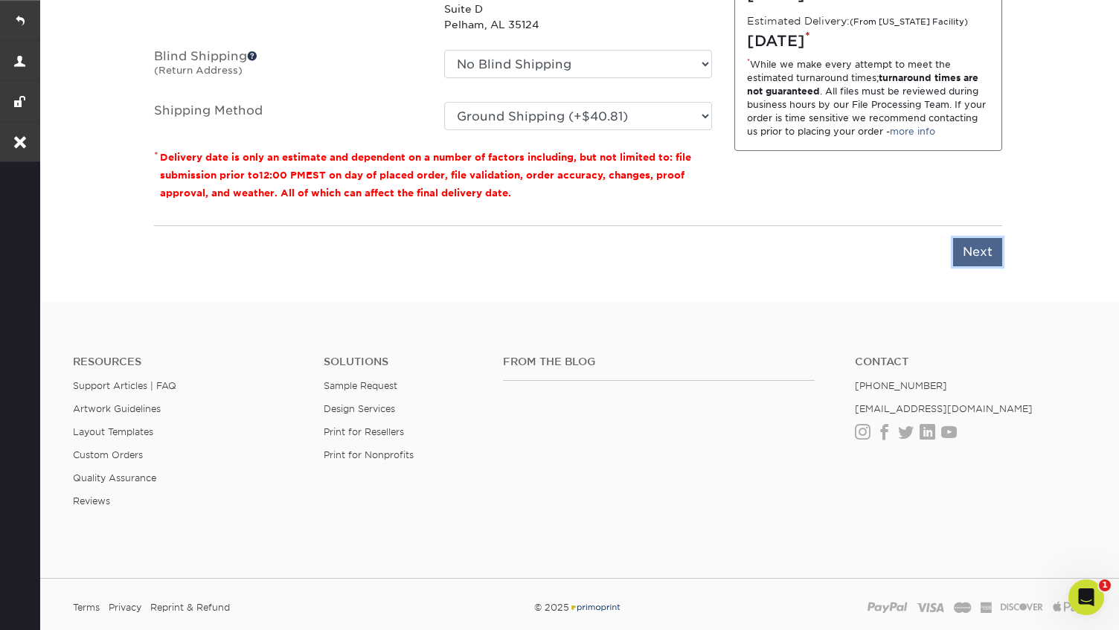
click at [979, 255] on input "Next" at bounding box center [977, 252] width 49 height 28
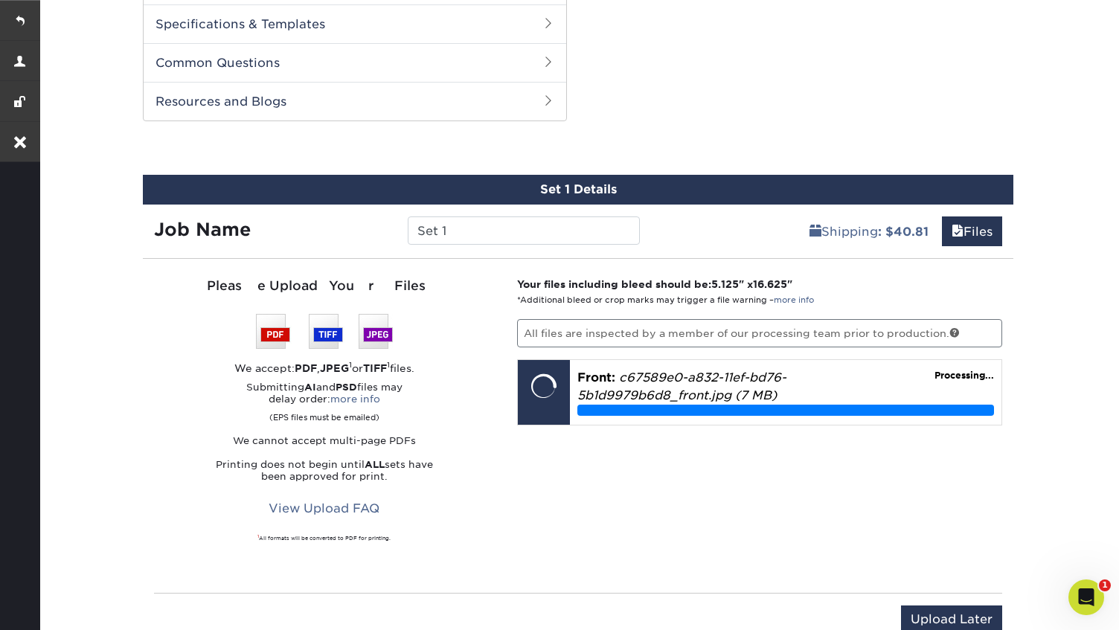
scroll to position [665, 0]
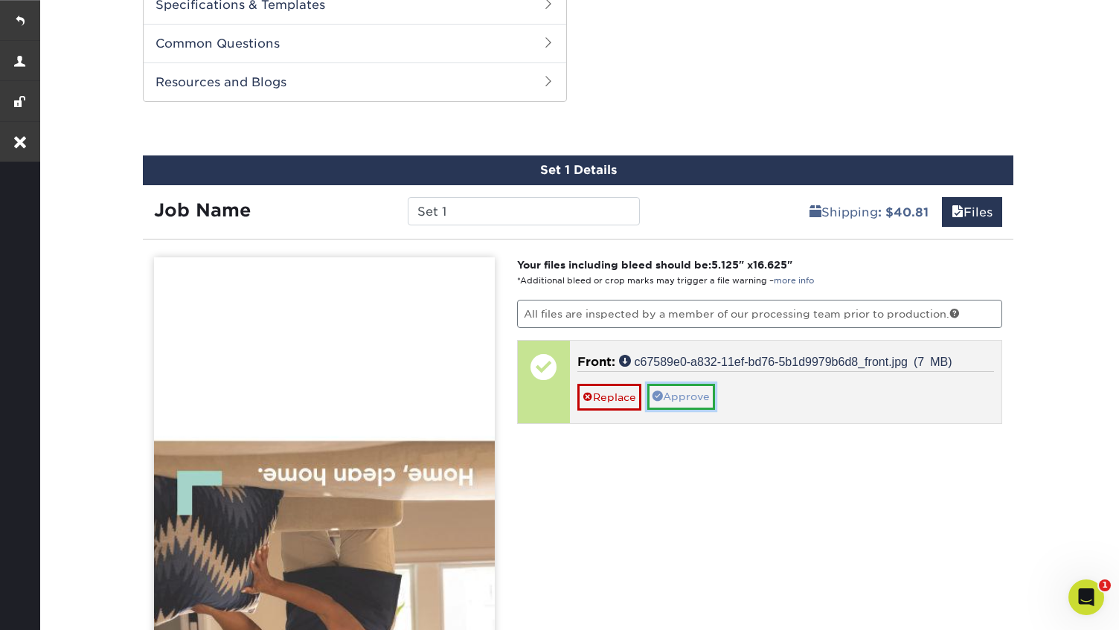
click at [687, 402] on link "Approve" at bounding box center [681, 396] width 68 height 25
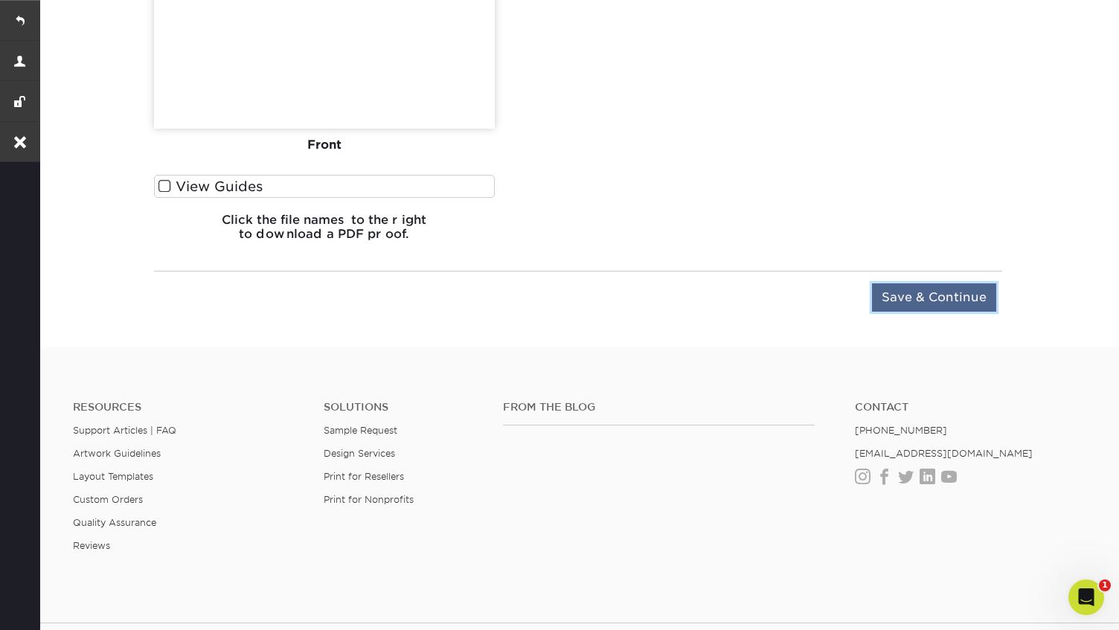
click at [950, 310] on input "Save & Continue" at bounding box center [934, 298] width 124 height 28
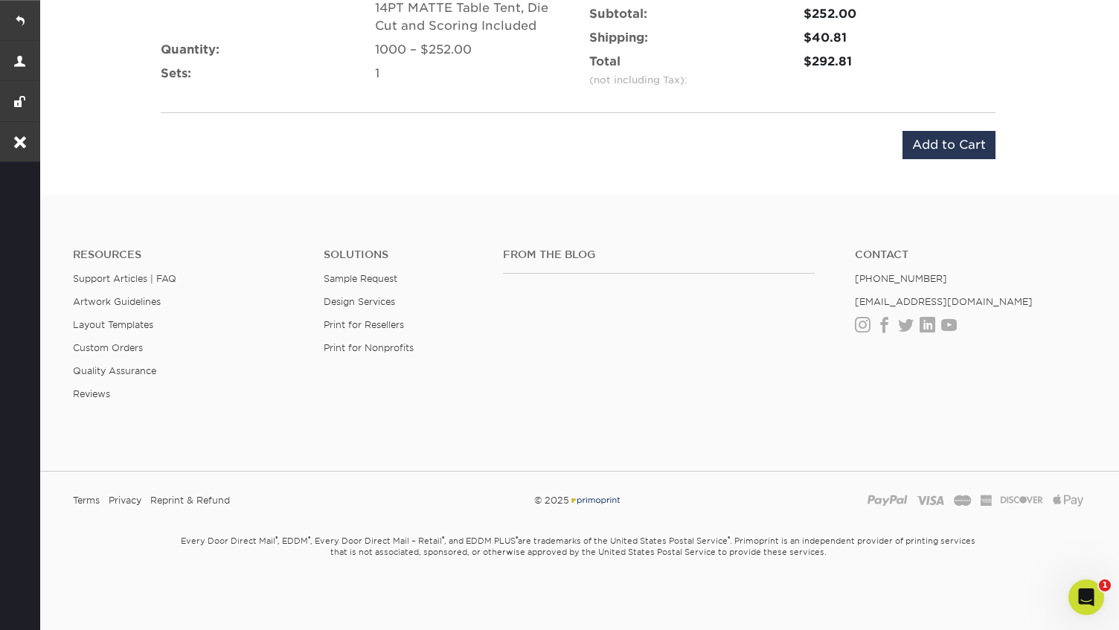
scroll to position [832, 0]
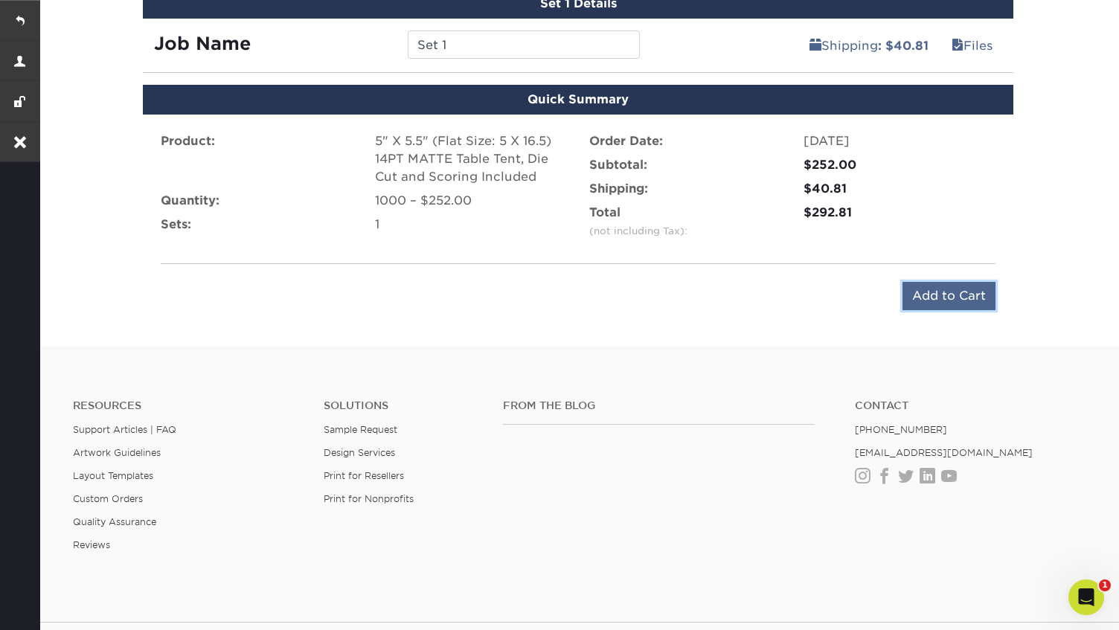
click at [952, 289] on input "Add to Cart" at bounding box center [949, 296] width 93 height 28
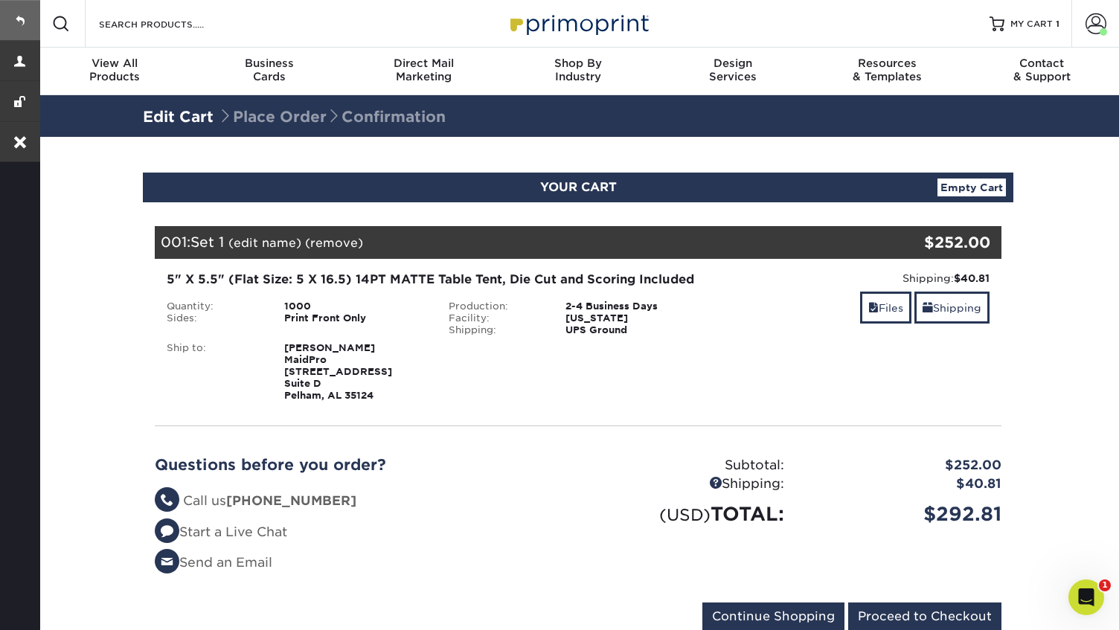
click at [25, 13] on link at bounding box center [20, 20] width 40 height 40
